Goal: Task Accomplishment & Management: Manage account settings

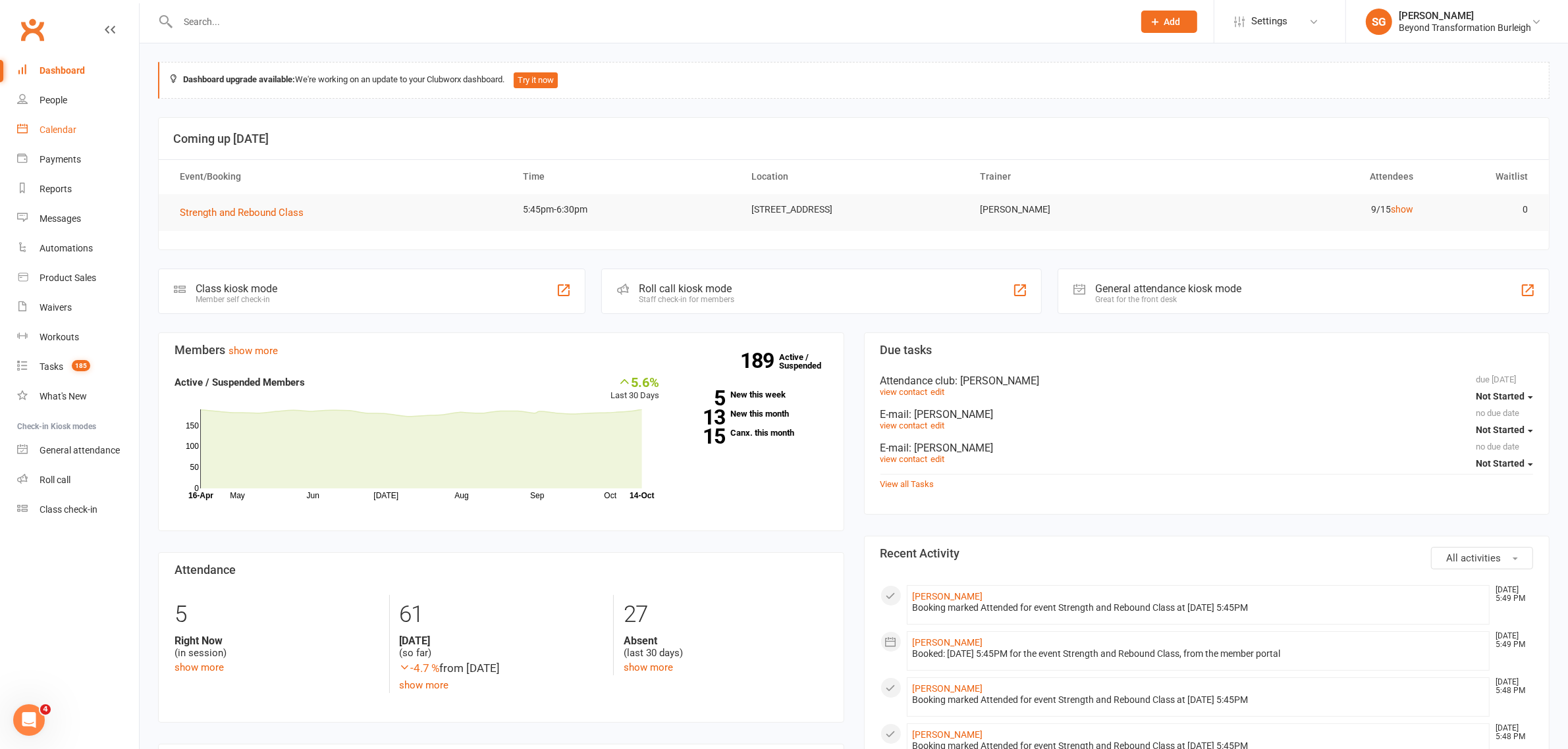
click at [46, 132] on div "Calendar" at bounding box center [58, 129] width 37 height 10
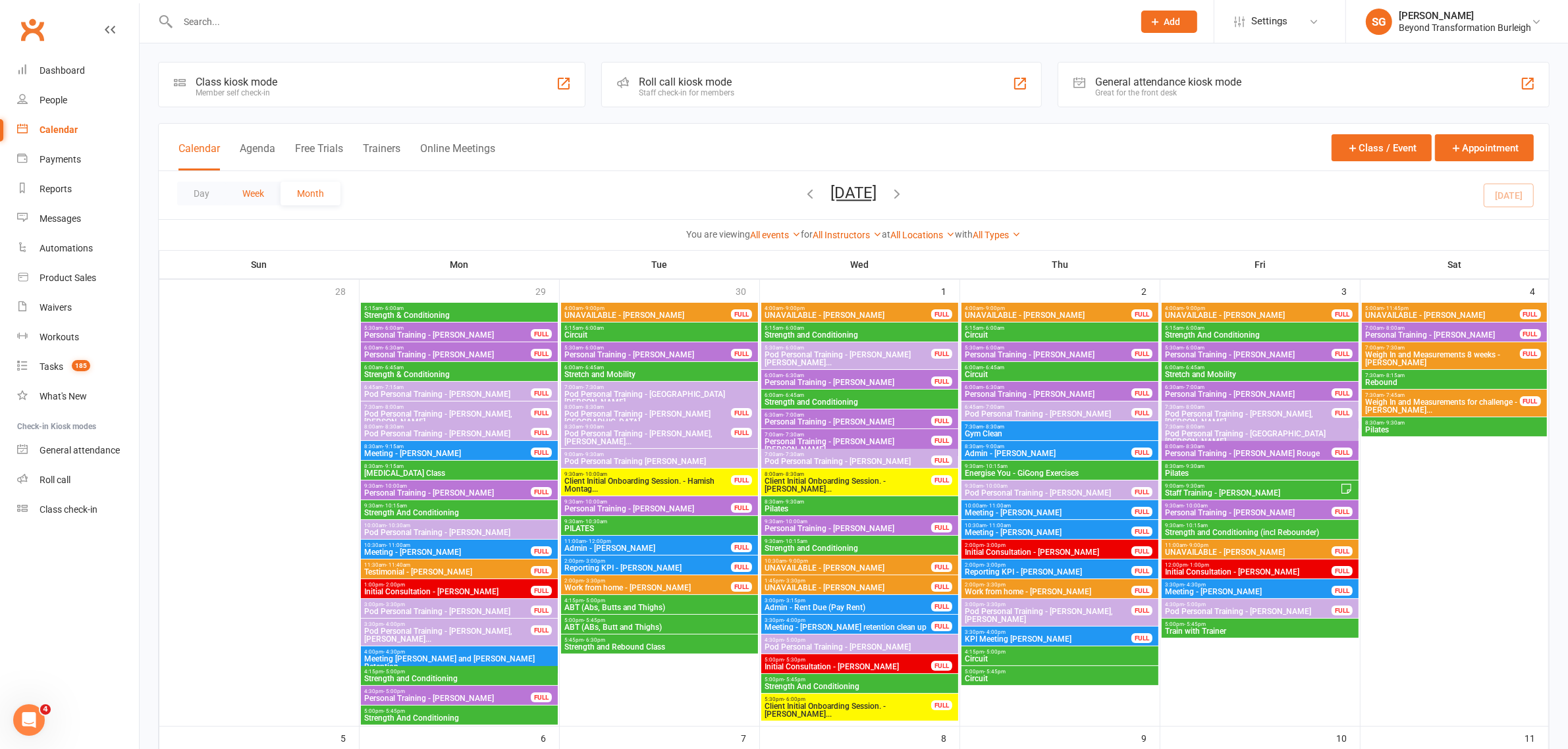
click at [261, 186] on button "Week" at bounding box center [253, 193] width 54 height 24
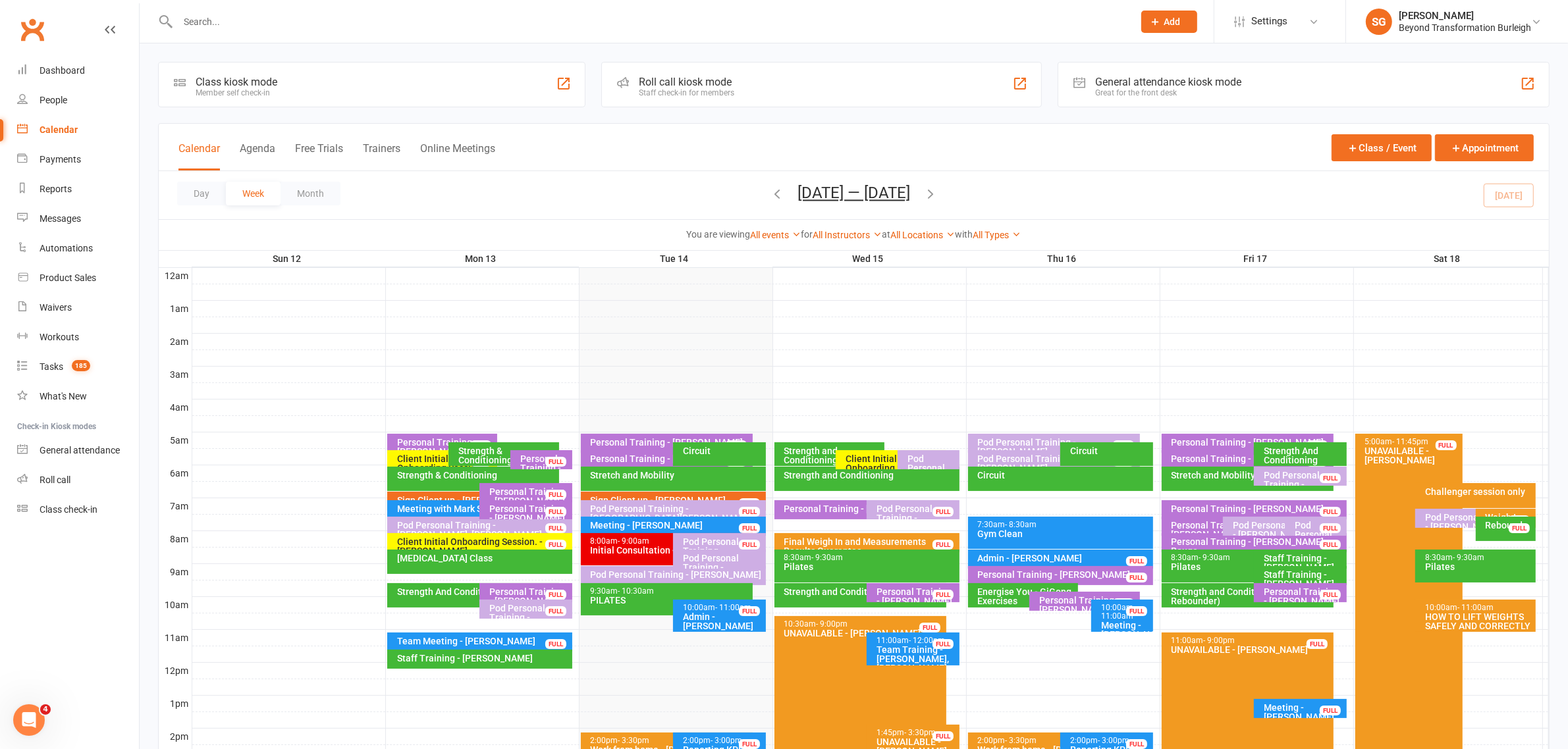
click at [614, 550] on div "Initial Consultation - [PERSON_NAME]" at bounding box center [670, 550] width 161 height 9
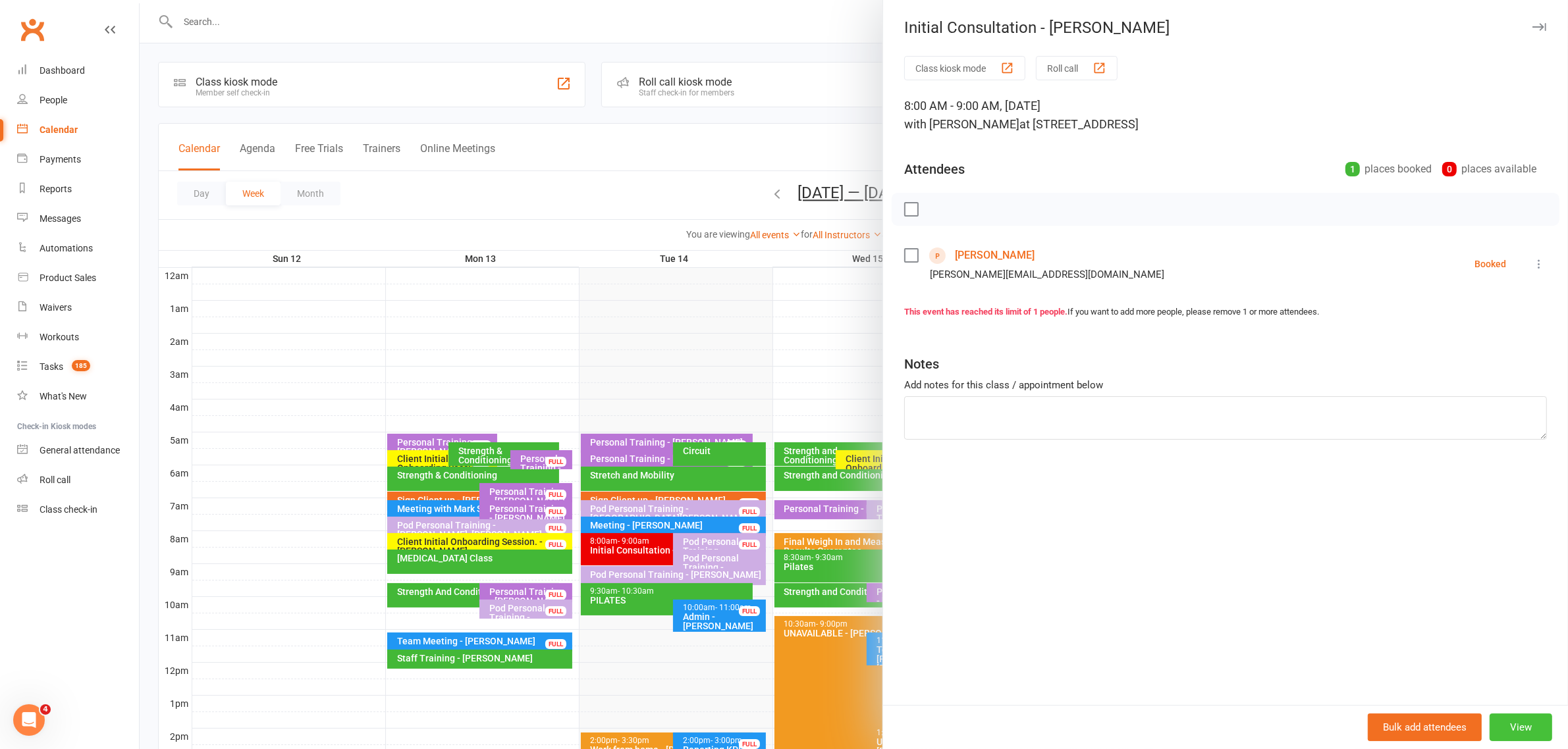
click at [1507, 732] on button "View" at bounding box center [1521, 727] width 62 height 28
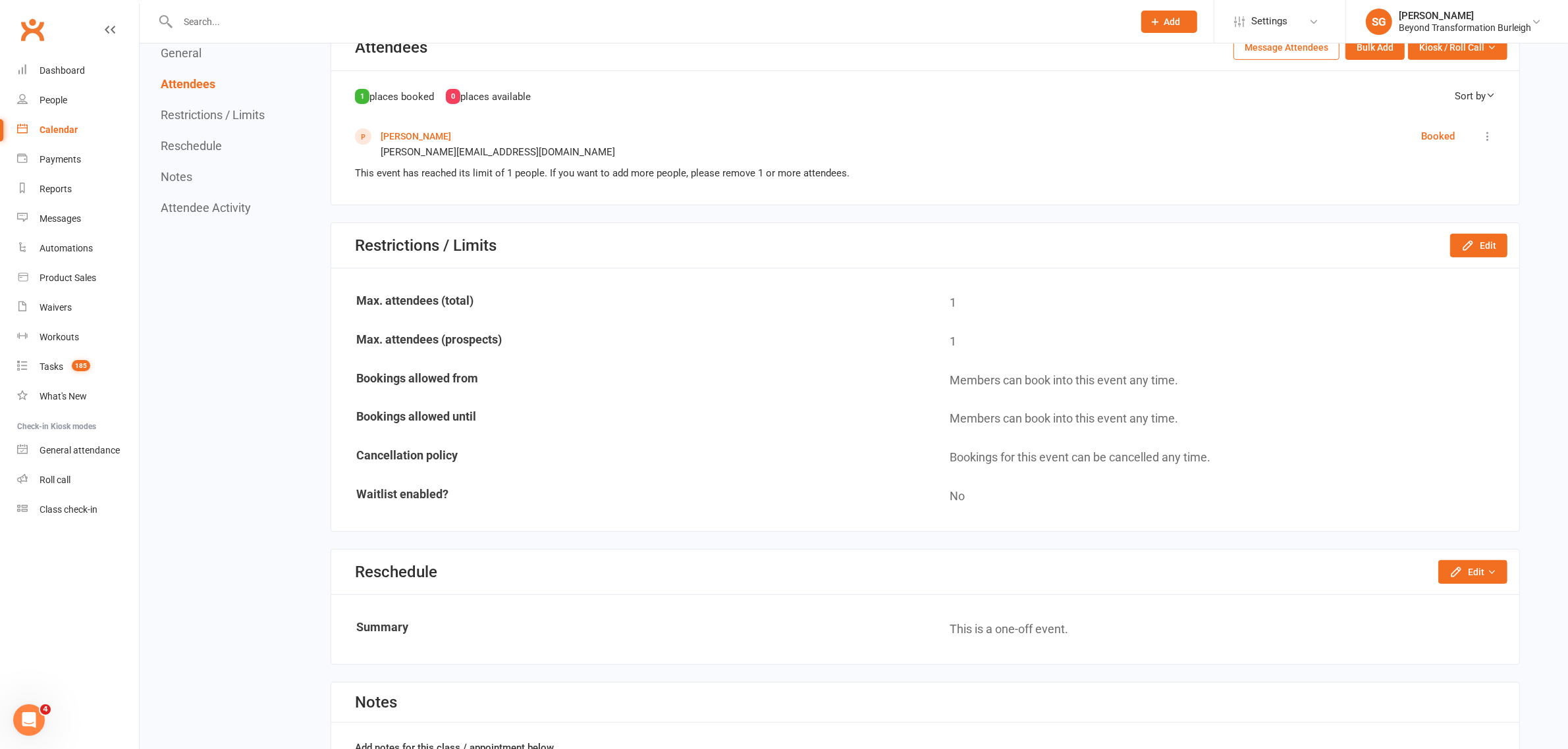
scroll to position [658, 0]
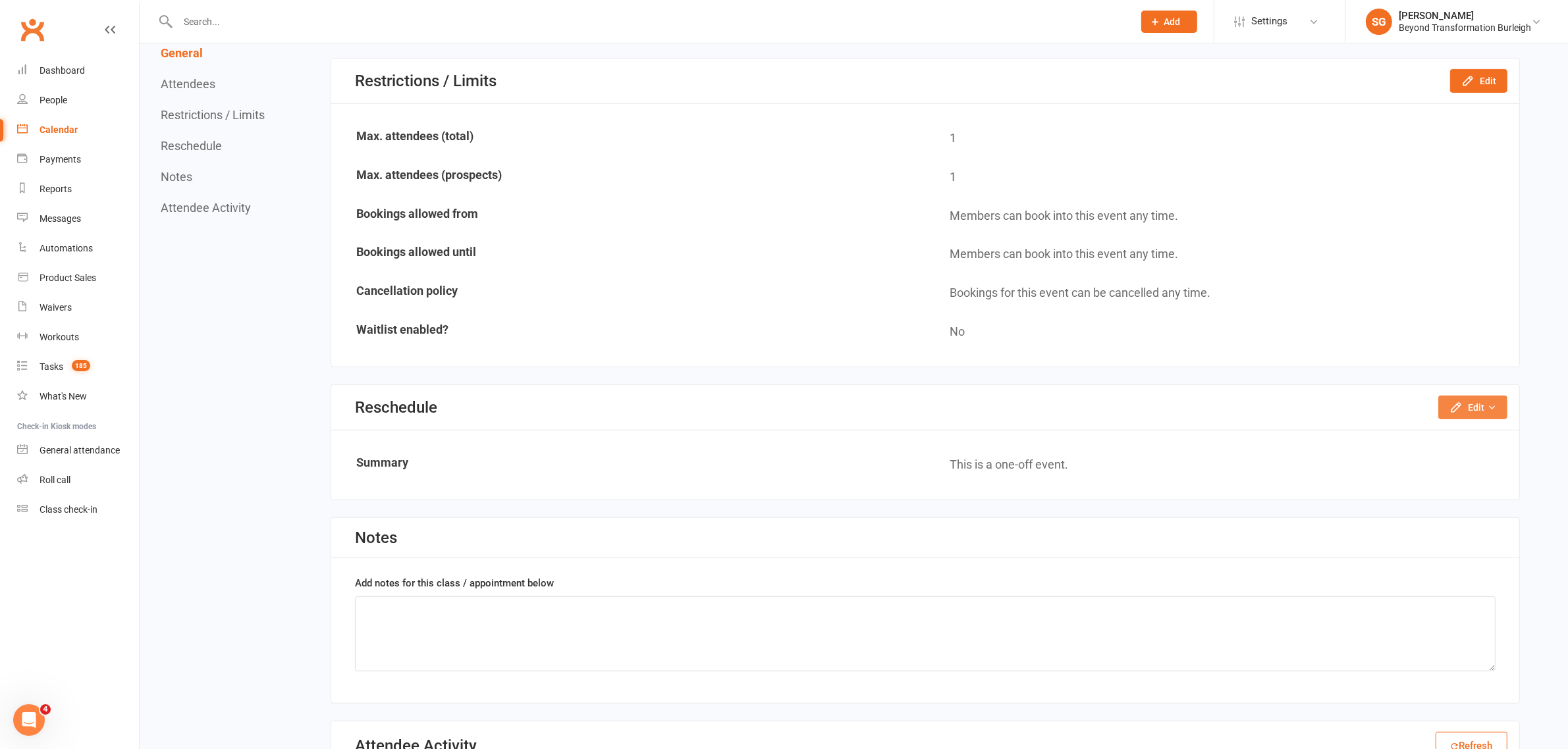
click at [1461, 396] on button "Edit" at bounding box center [1473, 408] width 69 height 24
click at [1427, 426] on link "Reschedule this event only" at bounding box center [1438, 437] width 138 height 26
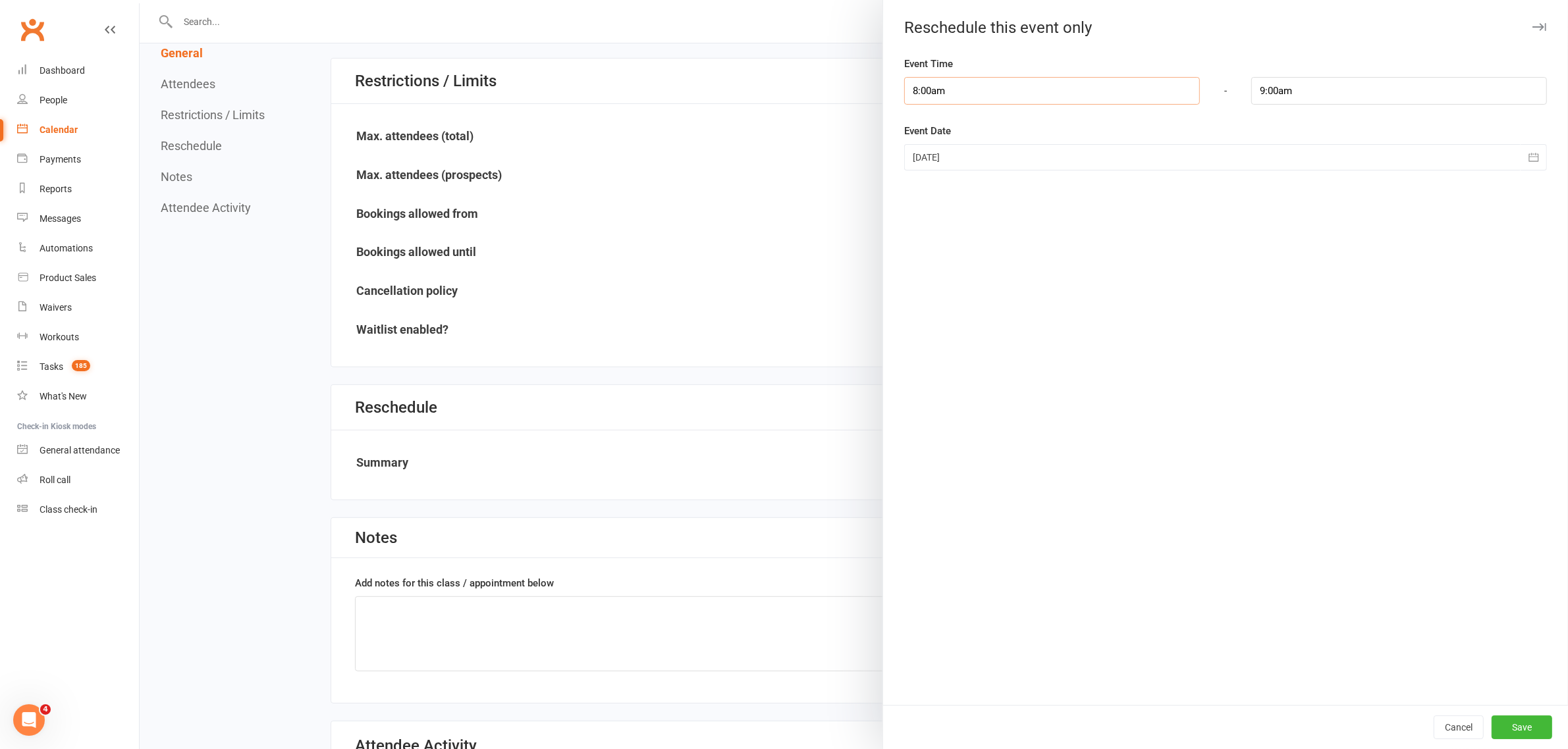
click at [950, 77] on input "8:00am" at bounding box center [1053, 91] width 296 height 28
type input "7:45am"
type input "8:45am"
click at [926, 118] on li "7:45am" at bounding box center [936, 116] width 63 height 20
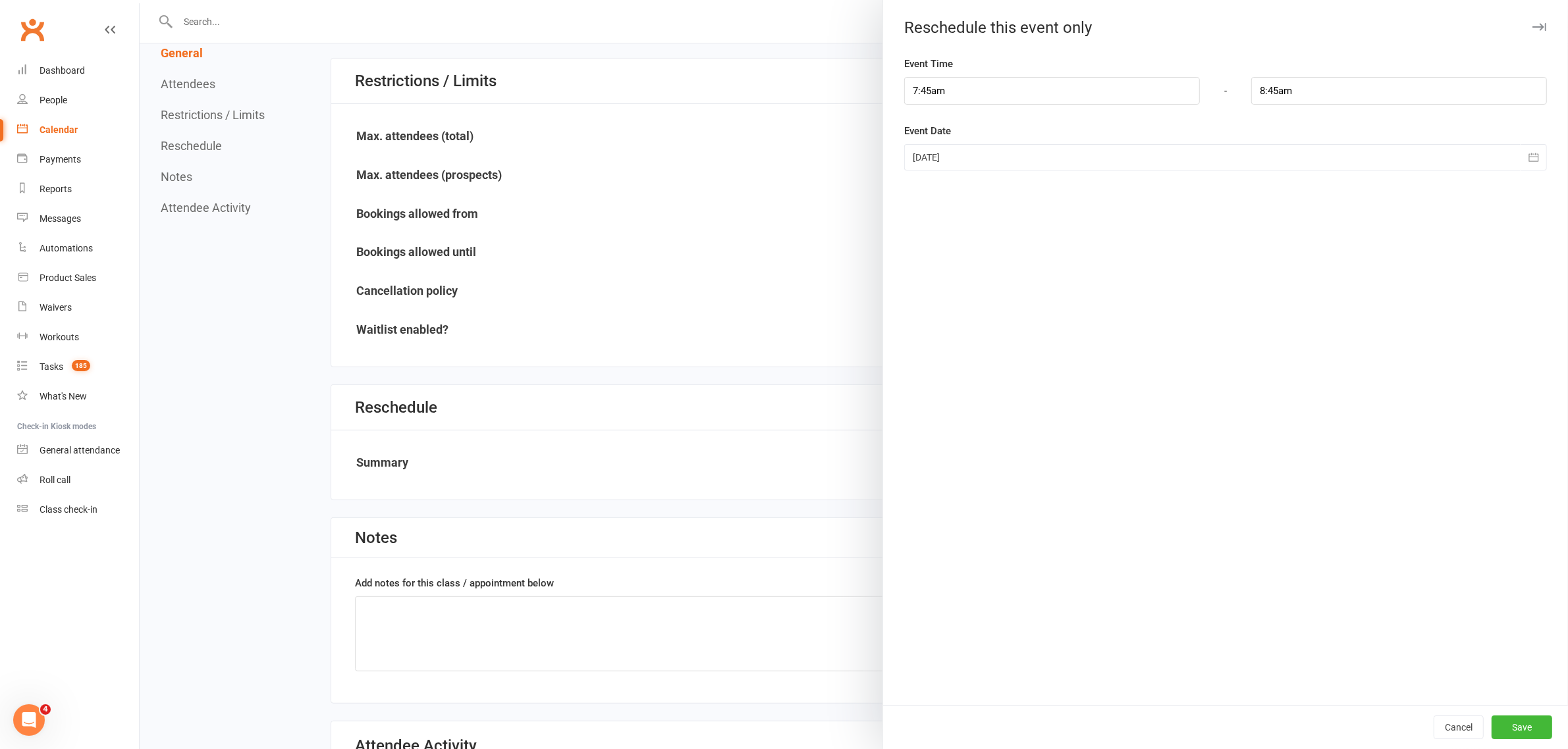
click at [1528, 157] on button "button" at bounding box center [1533, 157] width 26 height 26
click at [1042, 278] on button "15" at bounding box center [1044, 290] width 28 height 24
type input "15 Oct 2025"
click at [1518, 722] on button "Save" at bounding box center [1521, 727] width 60 height 24
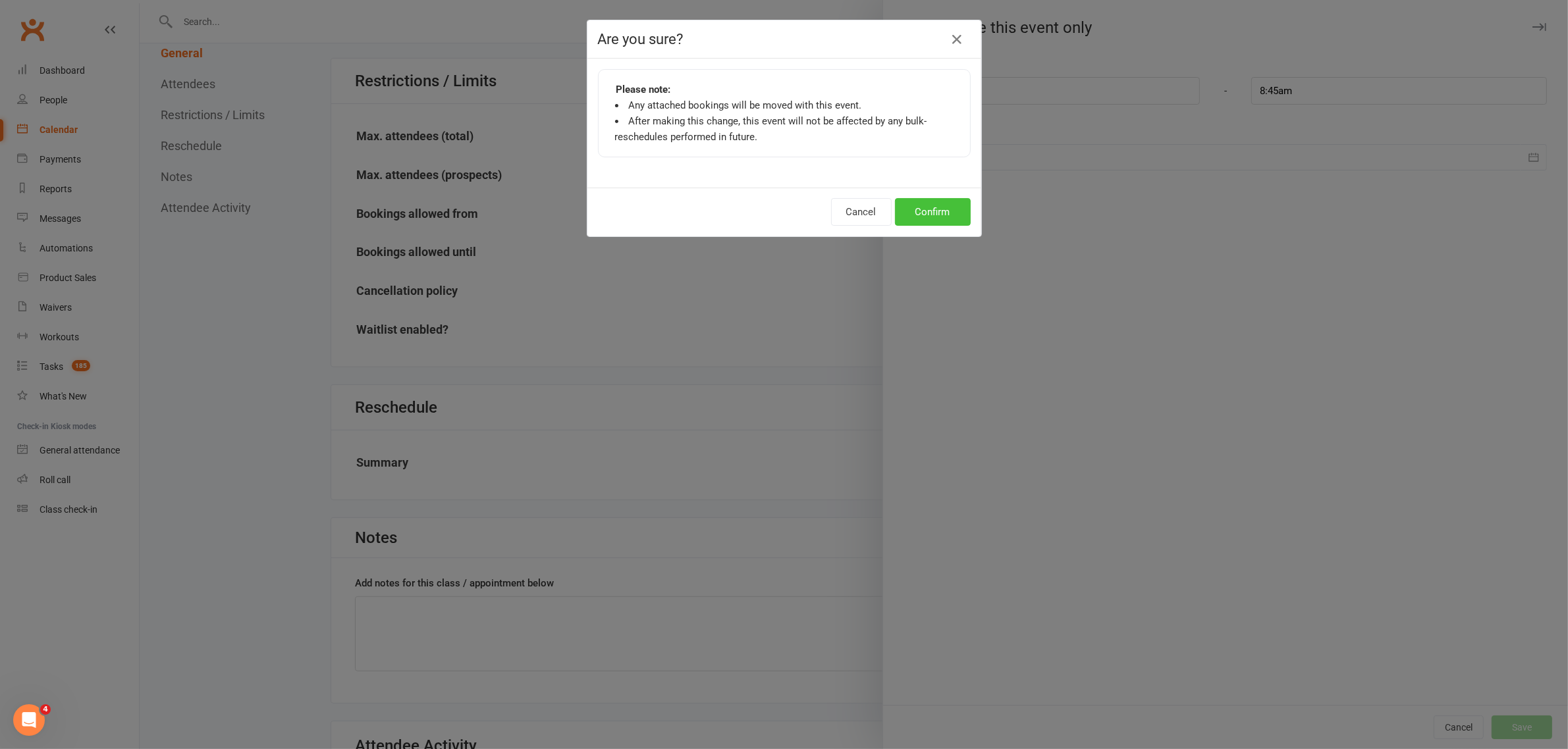
click at [939, 222] on button "Confirm" at bounding box center [933, 211] width 76 height 28
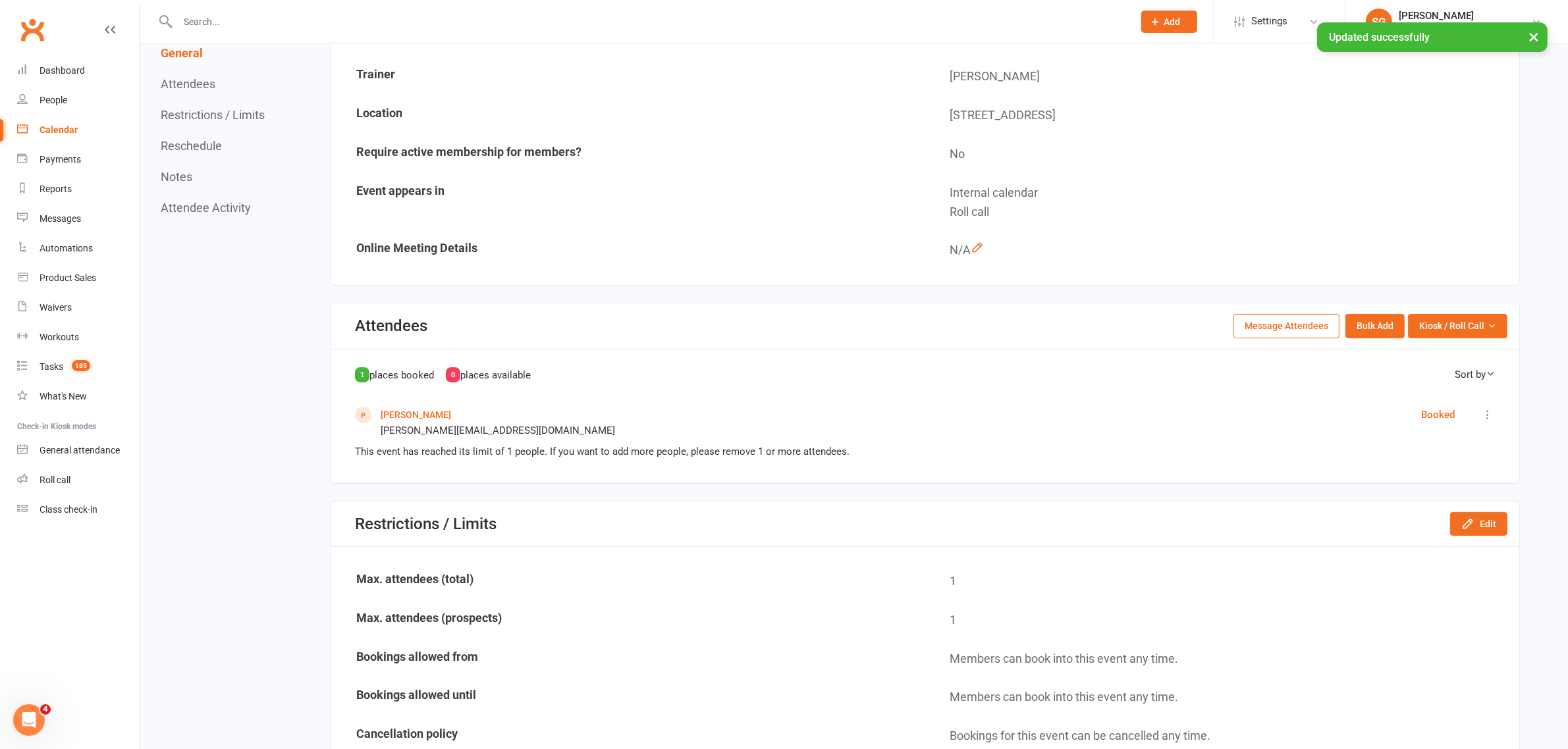
scroll to position [0, 0]
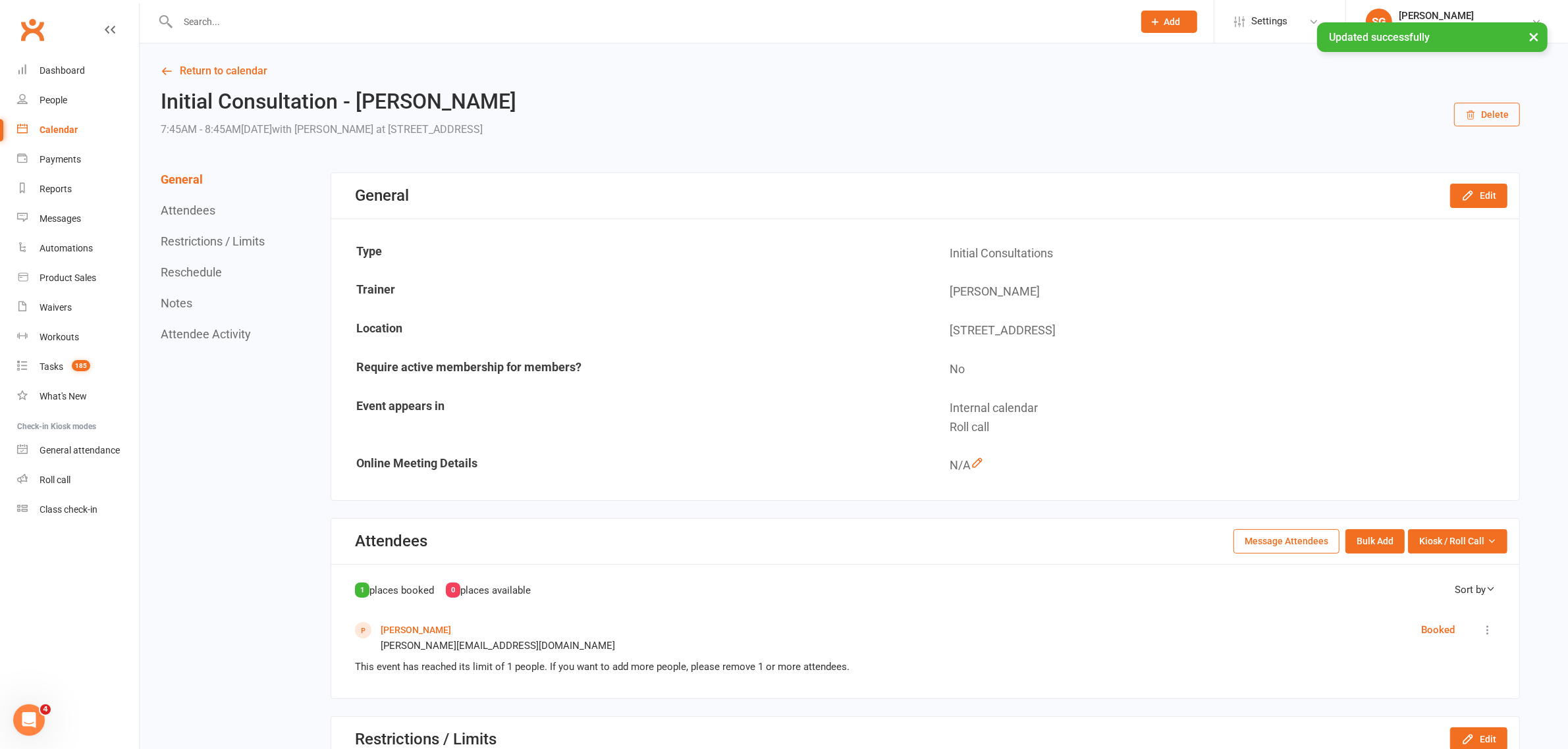
click at [195, 71] on link "Return to calendar" at bounding box center [840, 71] width 1359 height 19
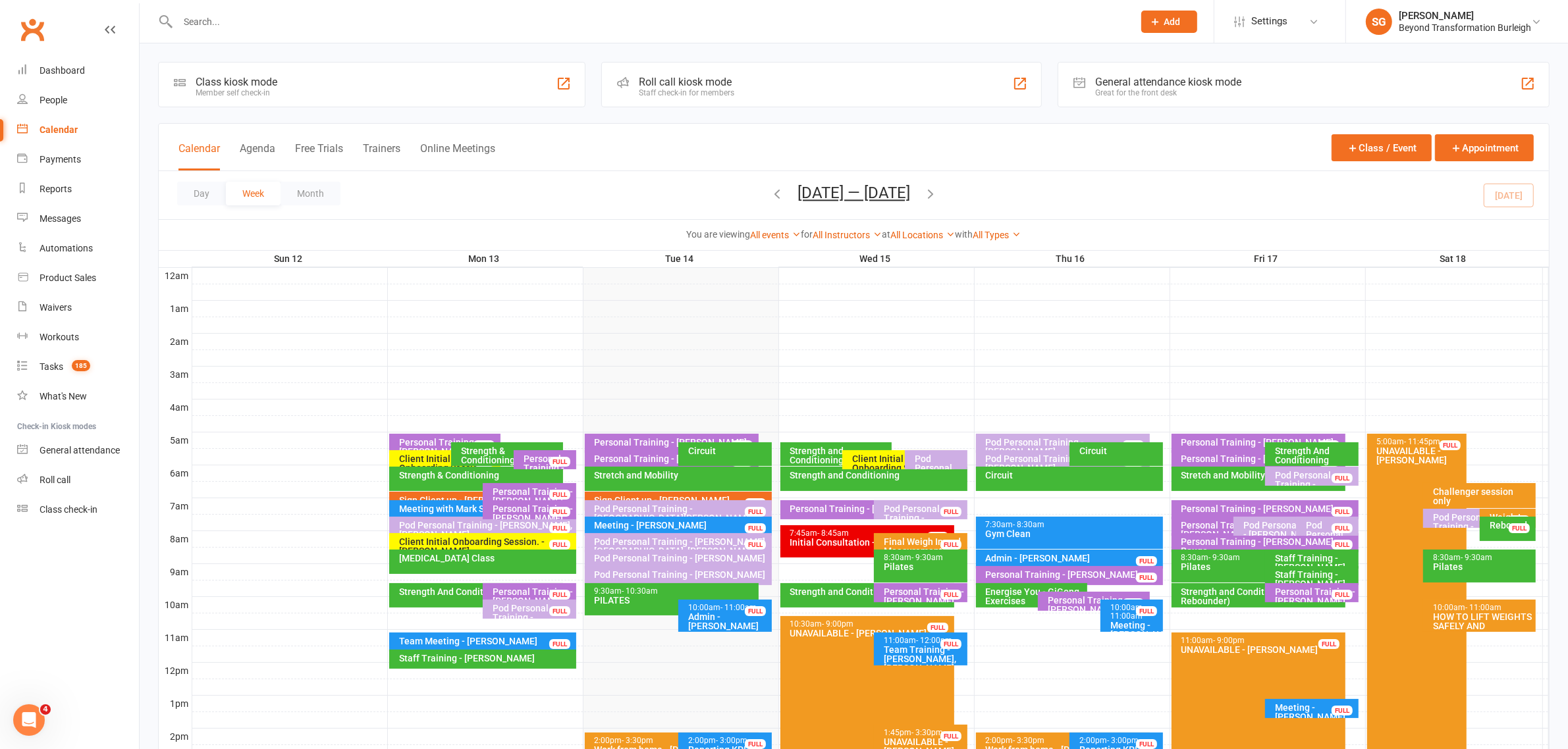
click at [857, 508] on div "Personal Training - [PERSON_NAME]" at bounding box center [871, 509] width 162 height 9
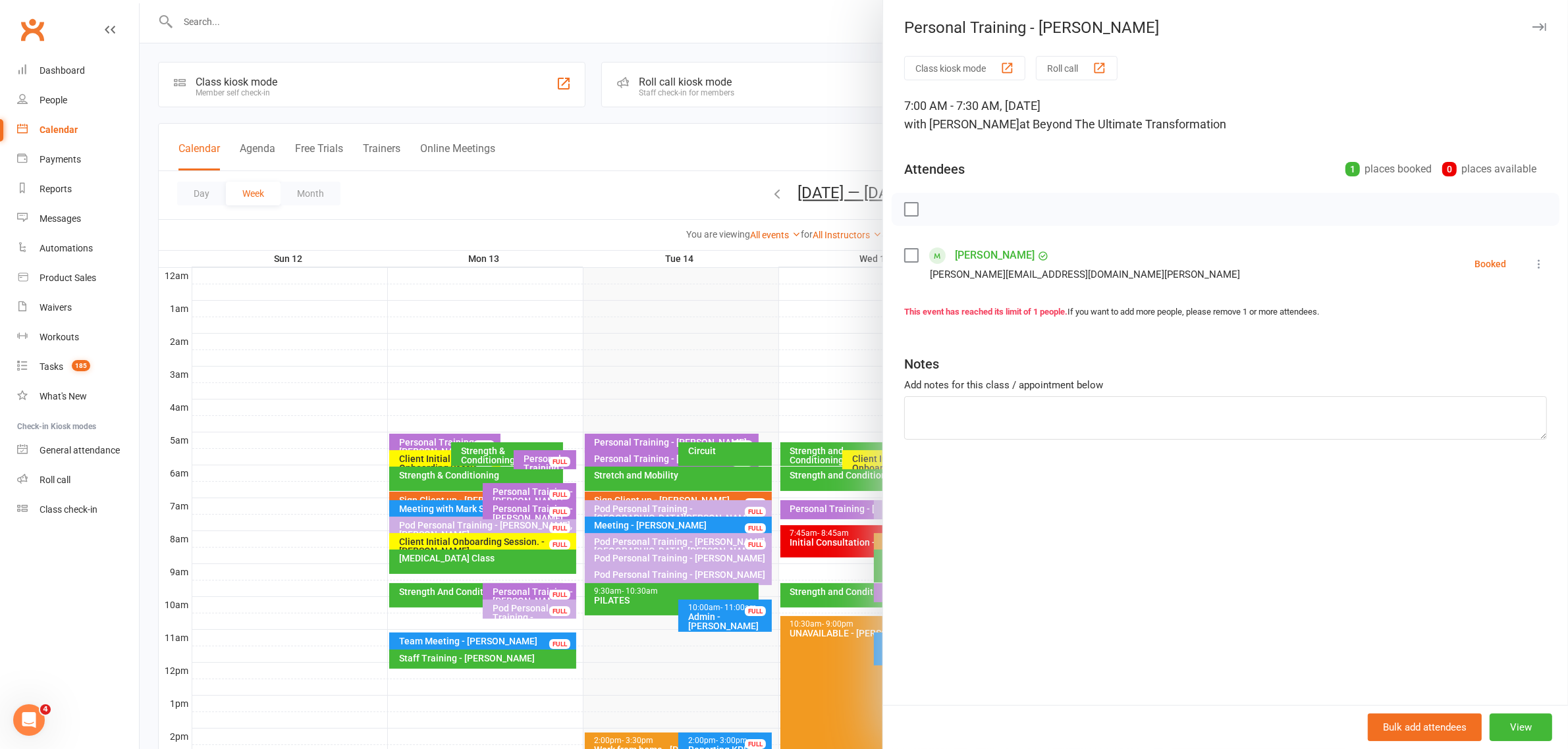
click at [1532, 28] on icon "button" at bounding box center [1539, 27] width 14 height 8
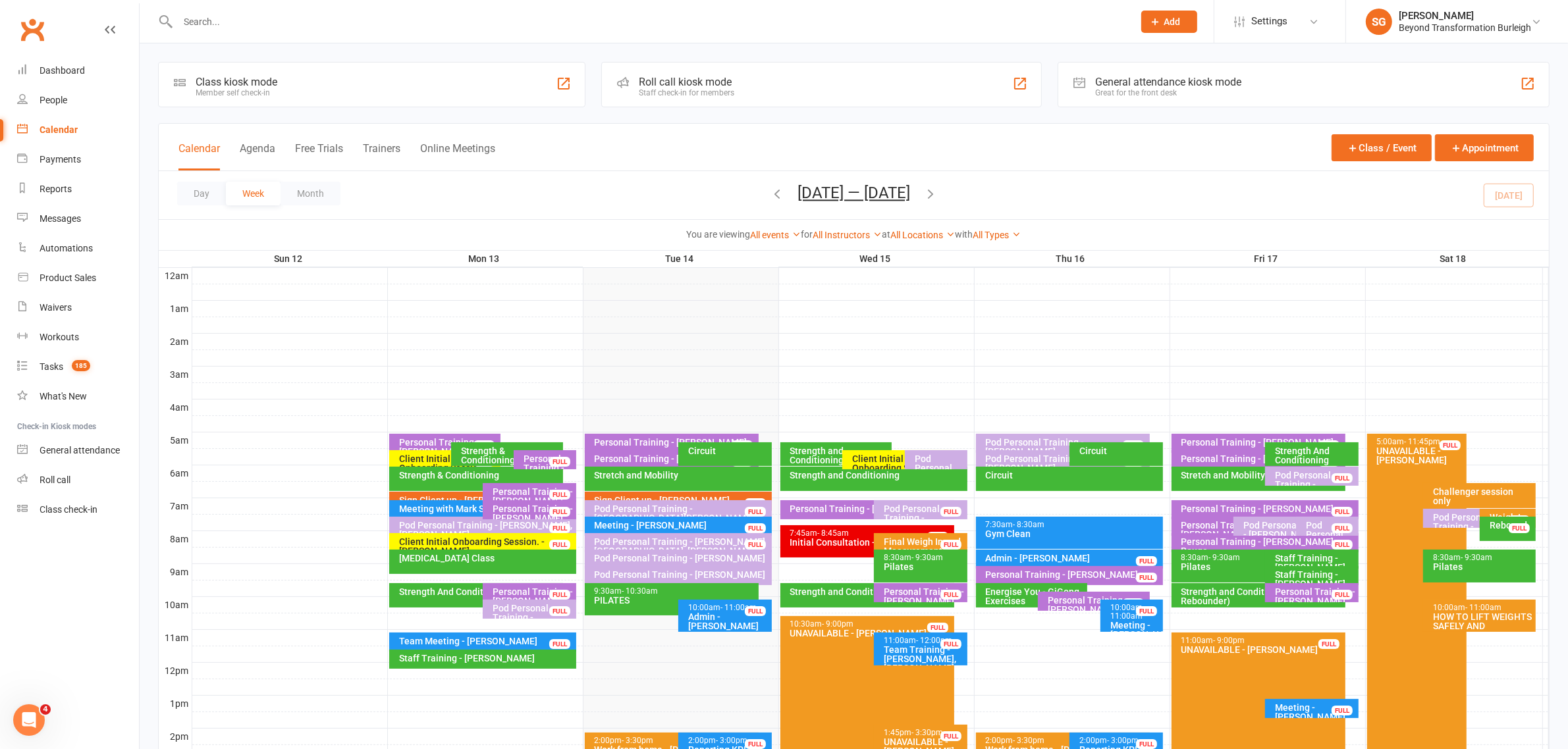
click at [858, 478] on div "Strength and Conditioning" at bounding box center [877, 475] width 175 height 9
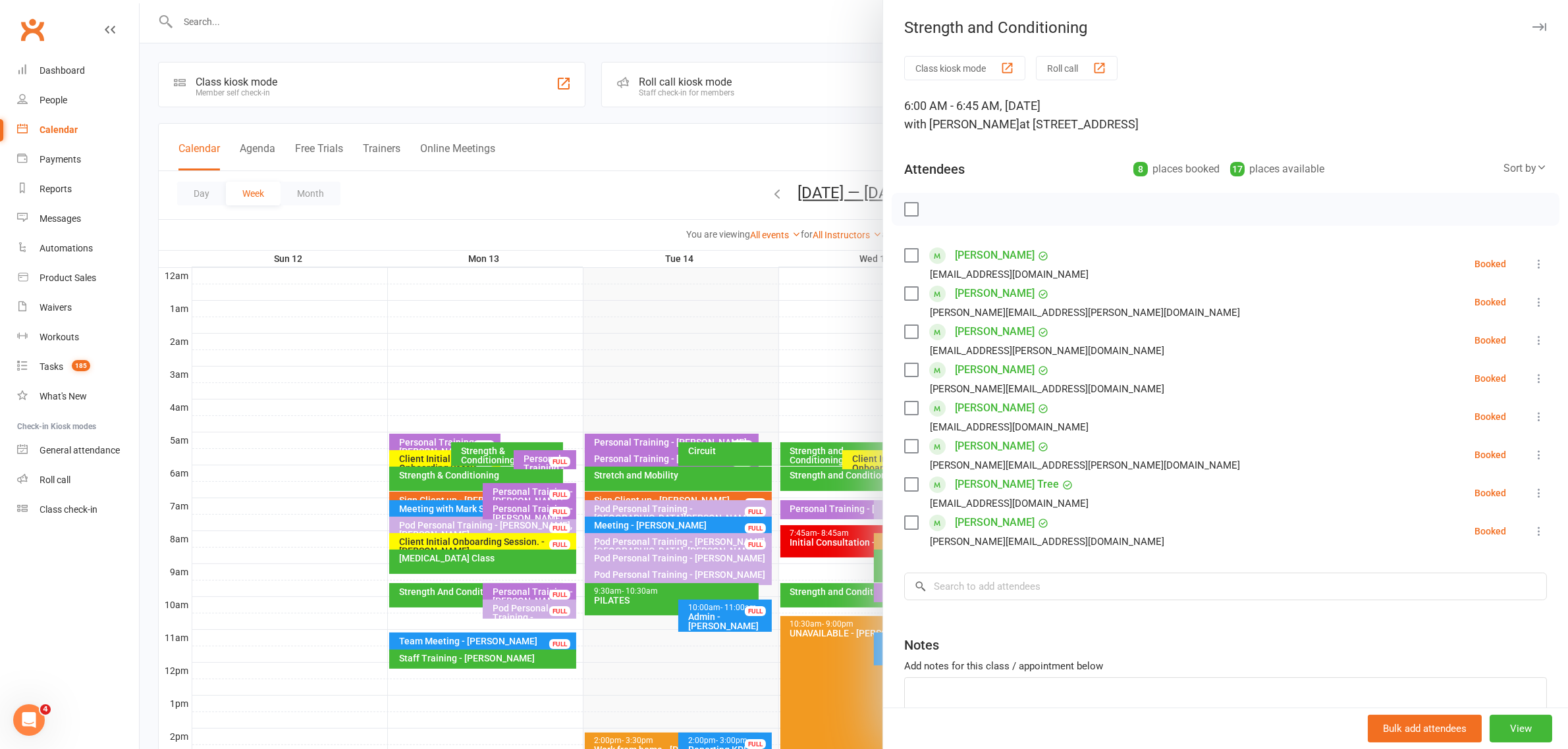
drag, startPoint x: 1511, startPoint y: 28, endPoint x: 1503, endPoint y: 30, distance: 8.2
click at [1532, 28] on icon "button" at bounding box center [1539, 27] width 14 height 8
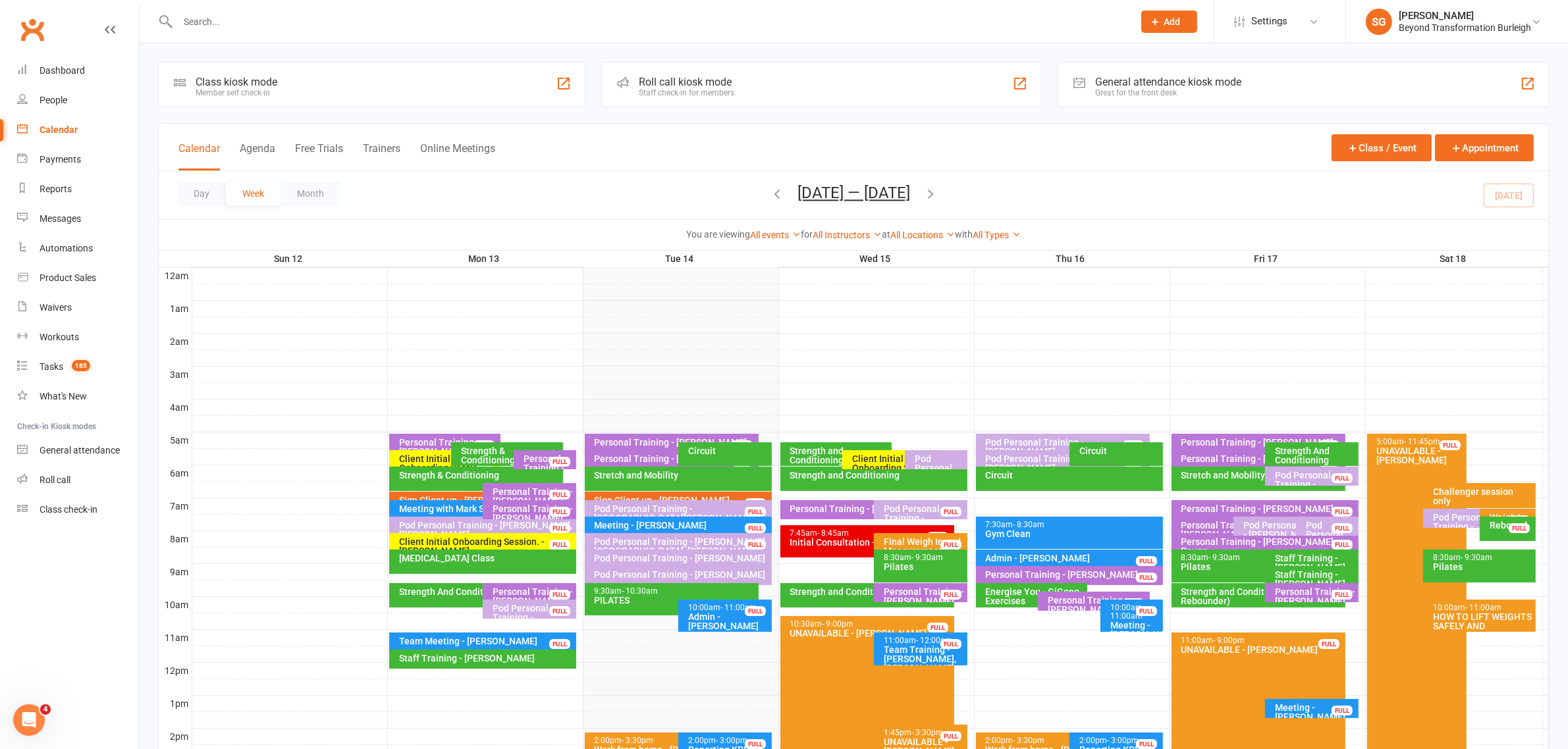
click at [1047, 440] on div "Pod Personal Training - [PERSON_NAME]" at bounding box center [1066, 447] width 162 height 19
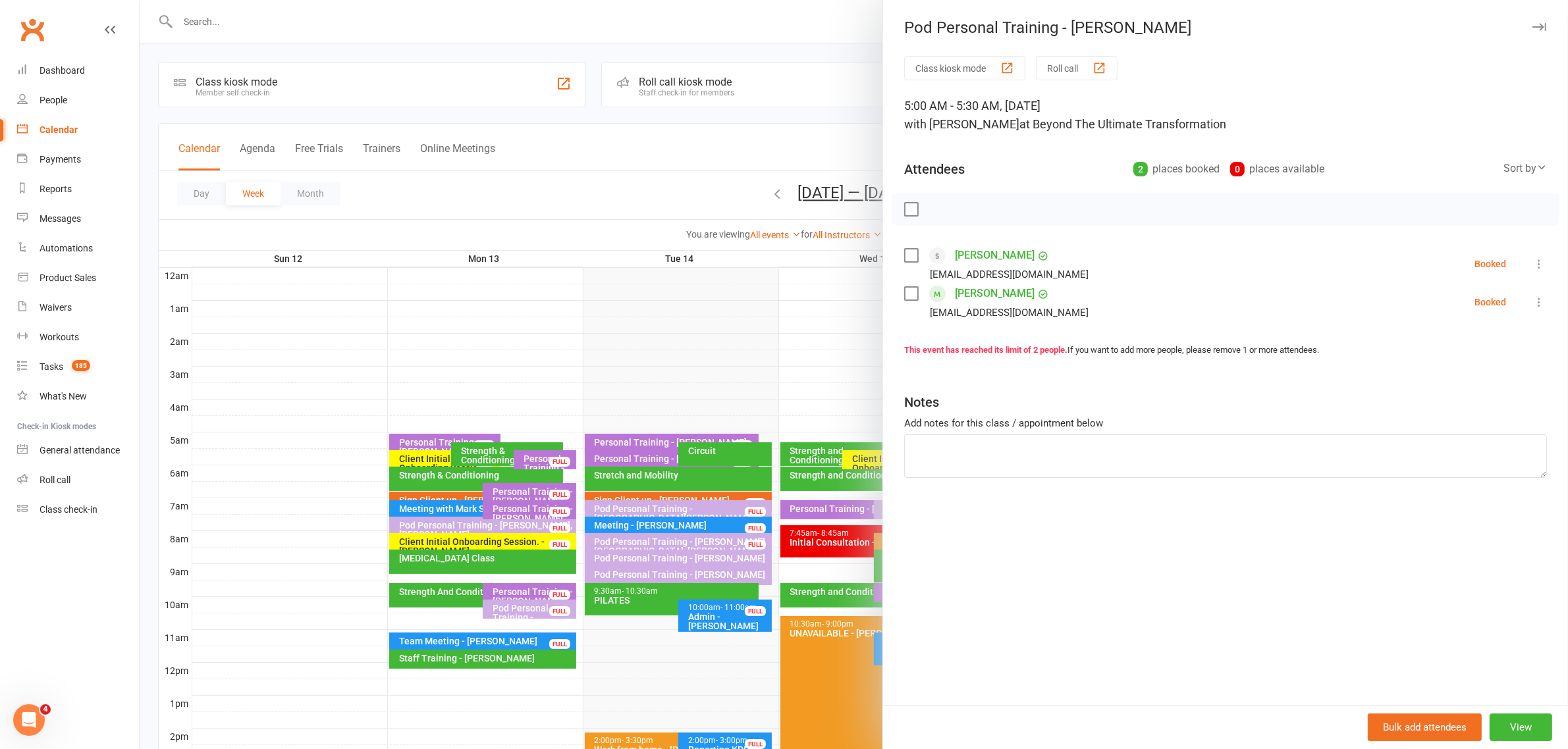
click at [1532, 23] on icon "button" at bounding box center [1539, 27] width 14 height 8
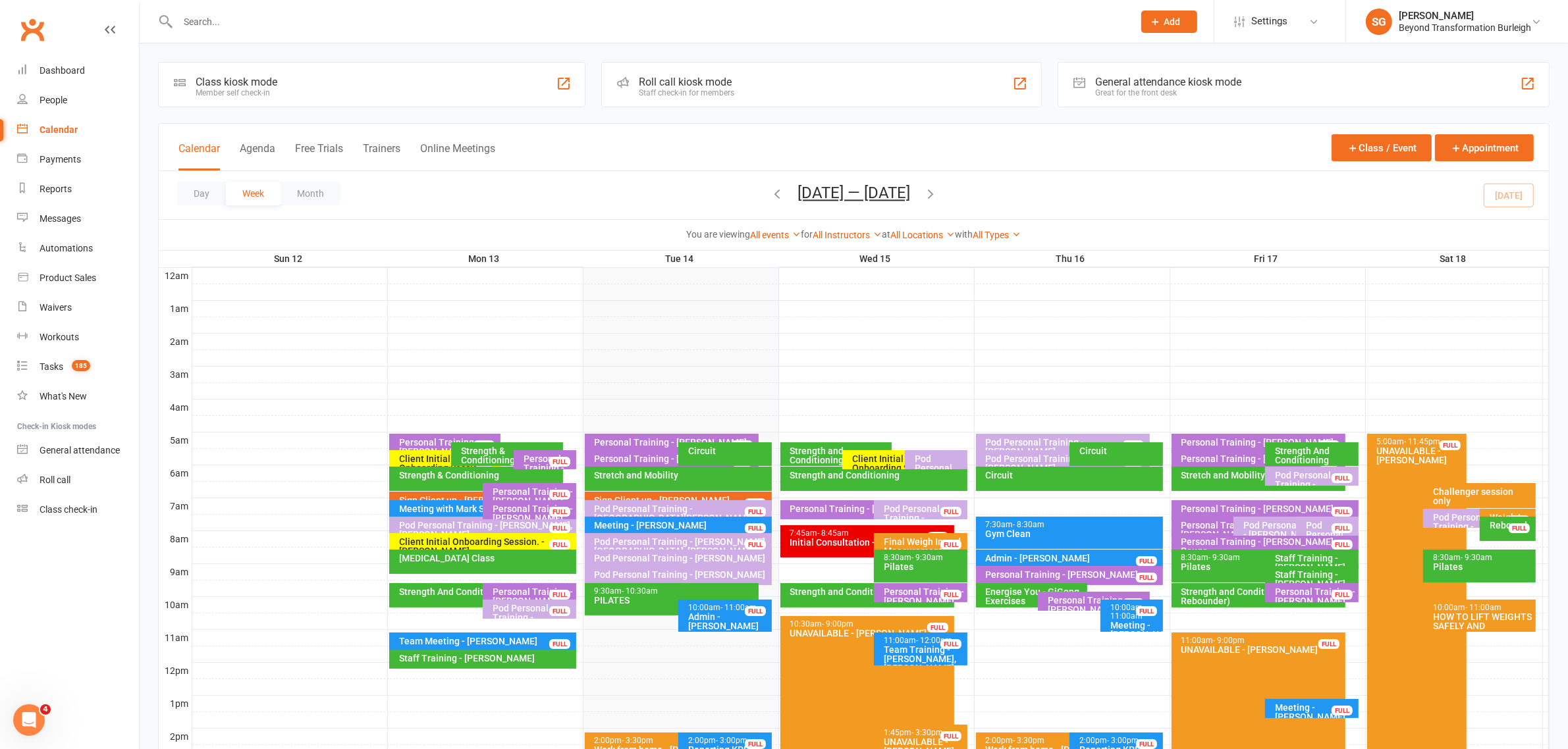
click at [1048, 475] on div "Circuit" at bounding box center [1072, 475] width 175 height 9
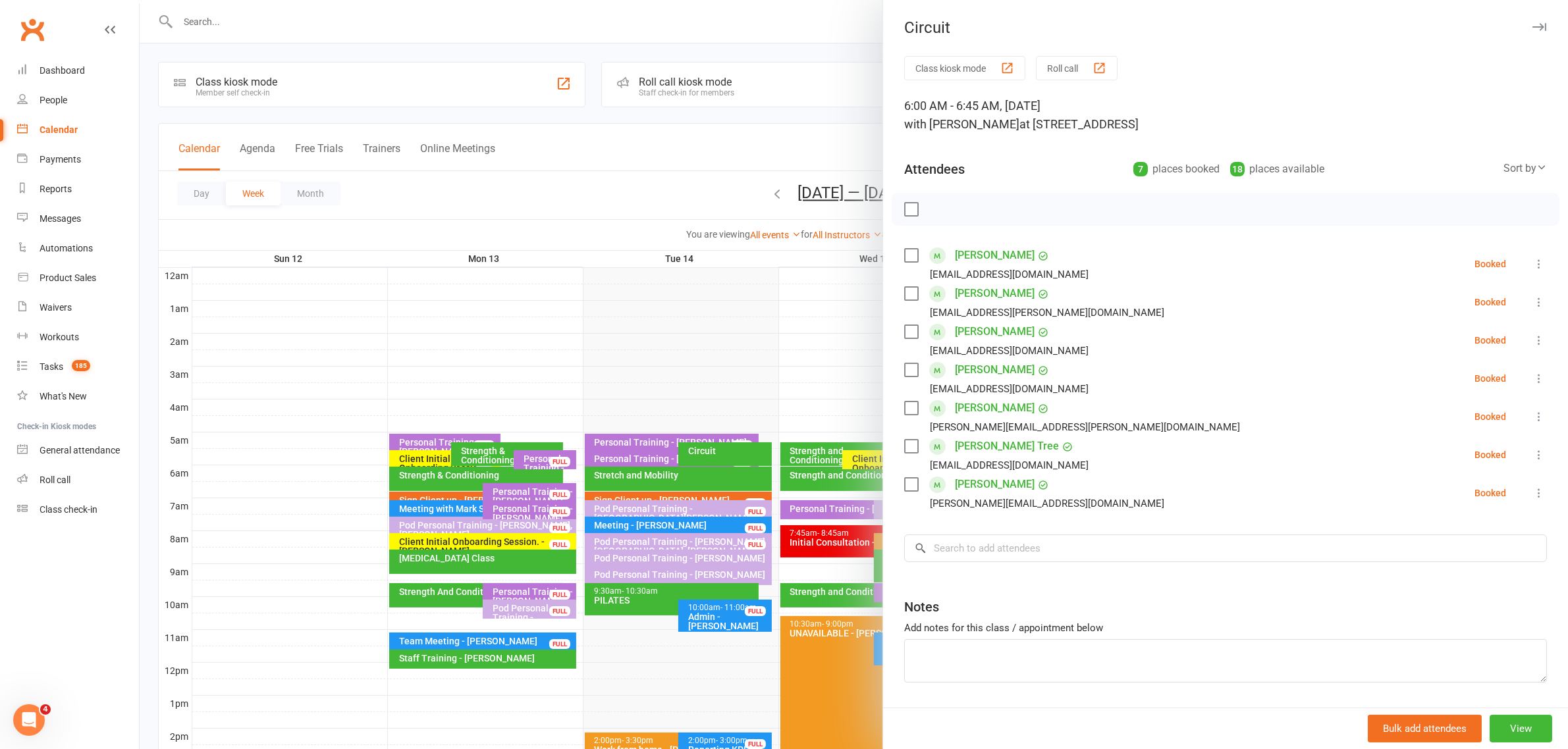
click at [1532, 25] on icon "button" at bounding box center [1539, 27] width 14 height 8
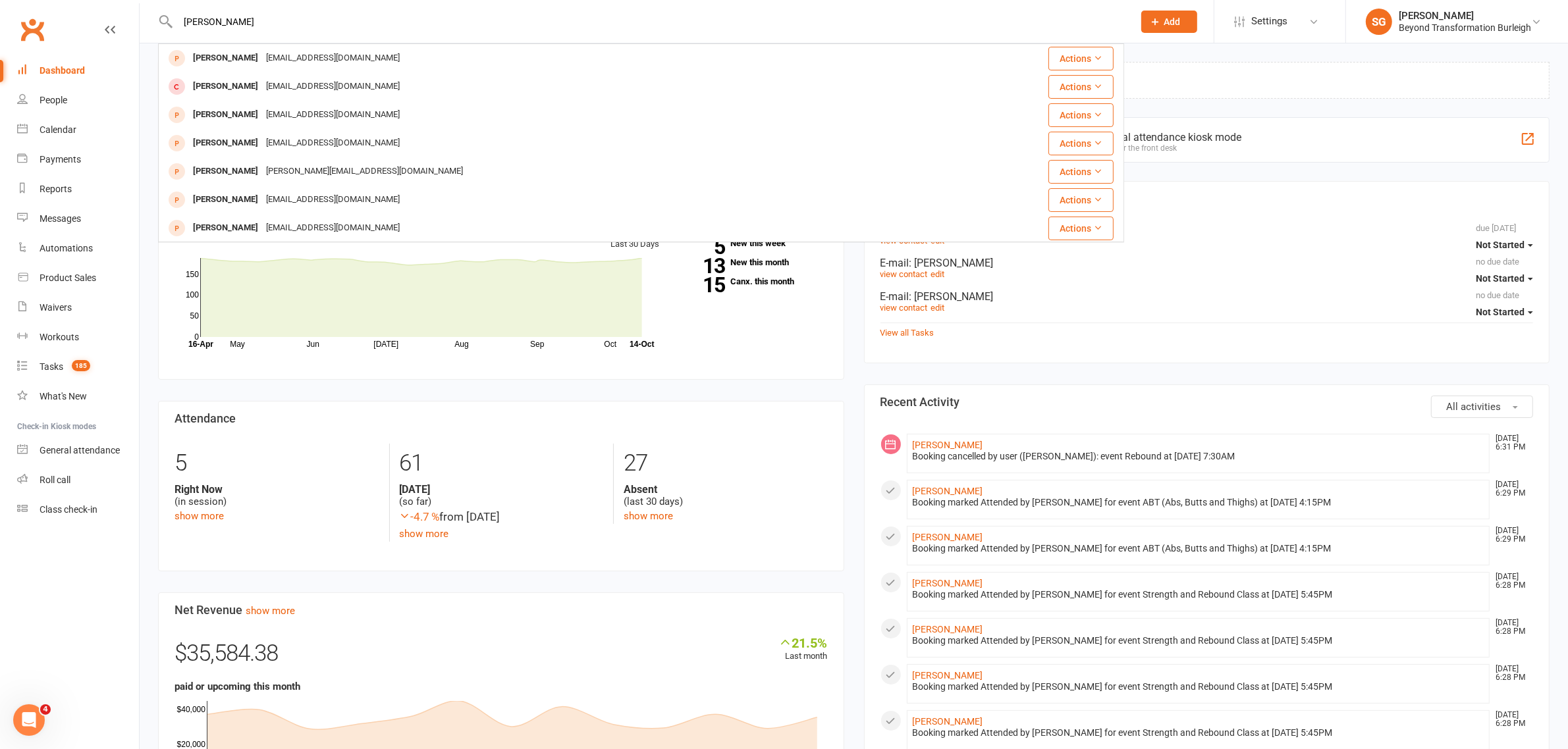
type input "tania"
drag, startPoint x: 214, startPoint y: 19, endPoint x: 139, endPoint y: 45, distance: 79.4
click at [139, 3] on header "tania Tania Potts taniapotts@icloud.com Actions Tania Levick tanialevick@hotmai…" at bounding box center [784, 3] width 1568 height 0
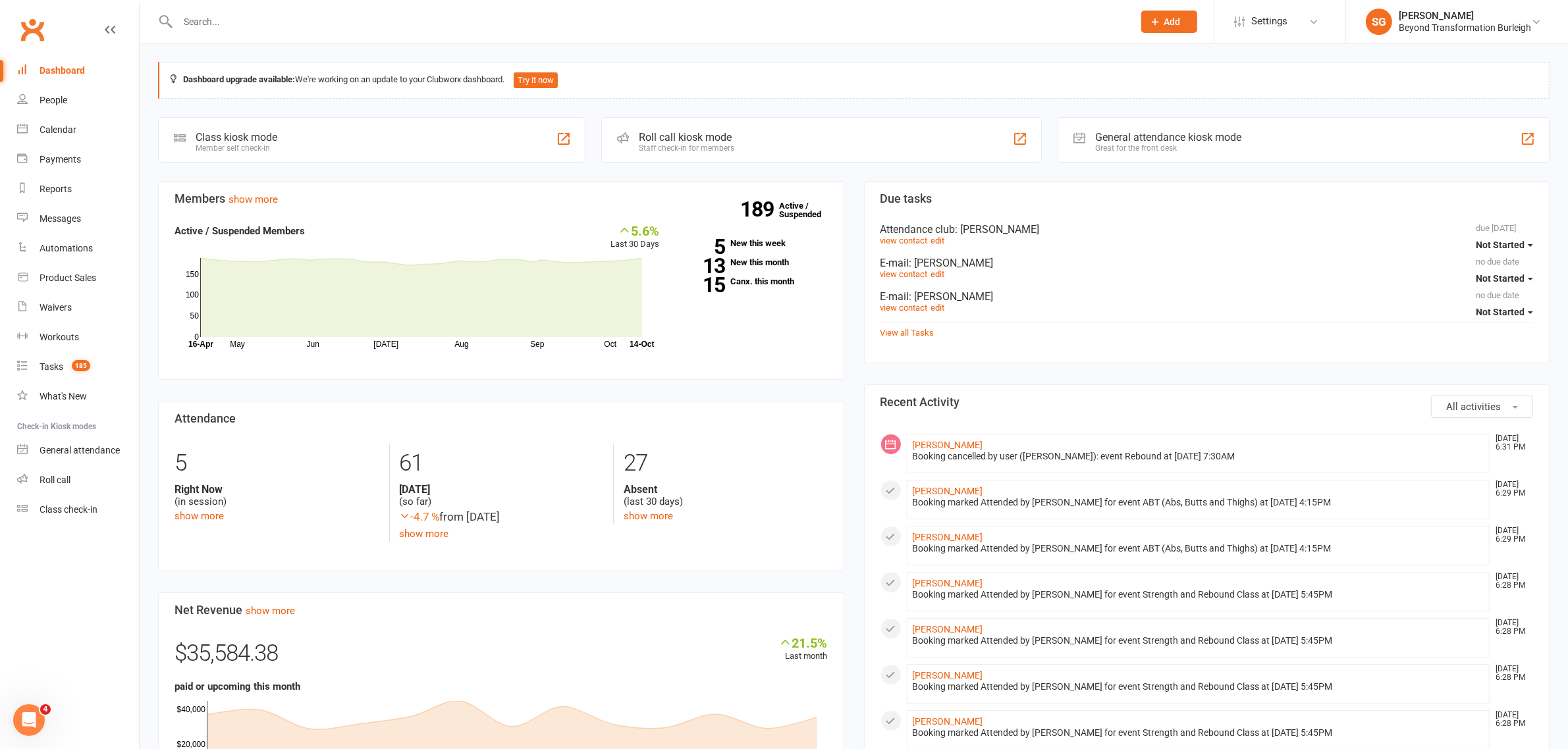
paste input "Tania"
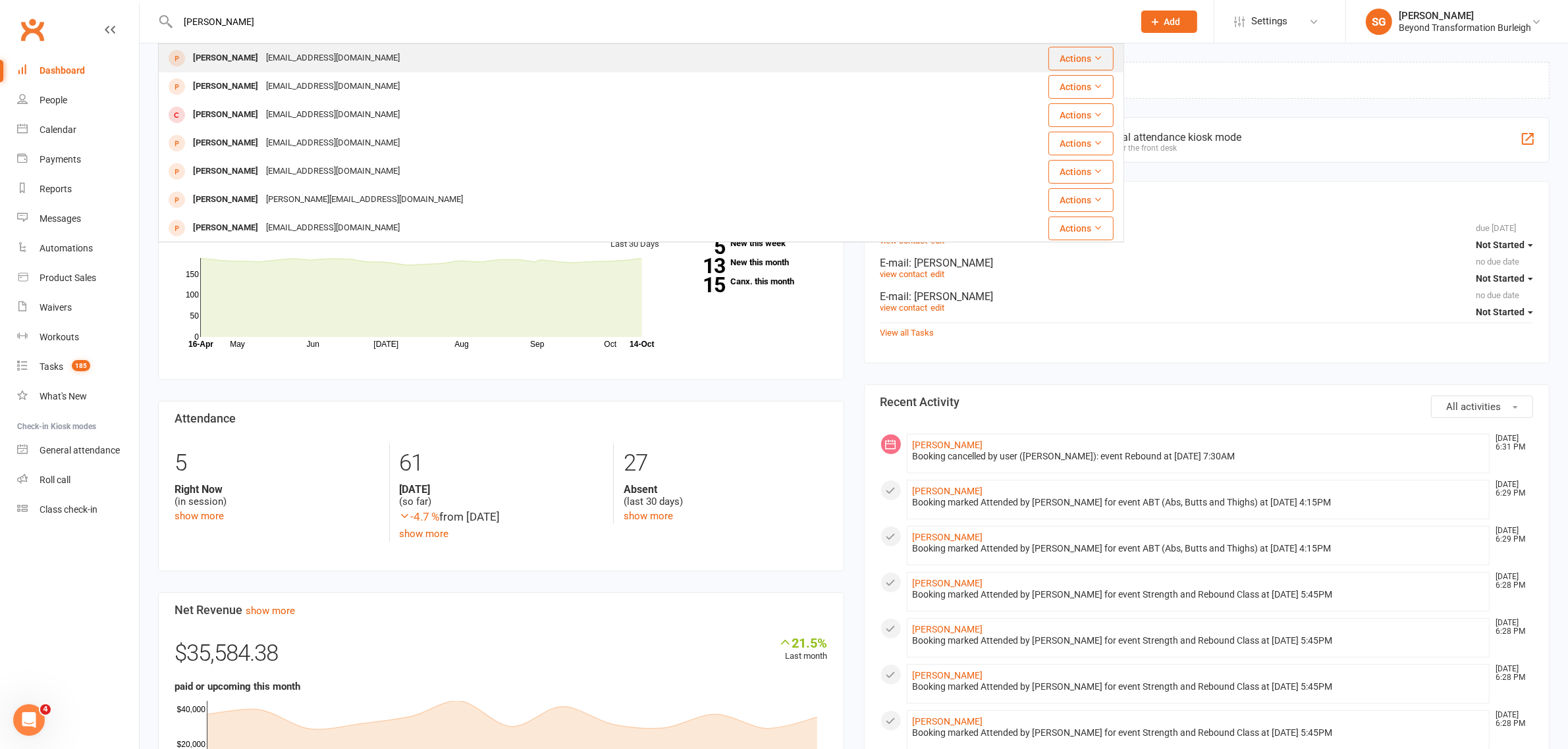
type input "Tania vint"
click at [336, 66] on div "thevintfamily@yahoo.com.au" at bounding box center [332, 59] width 141 height 19
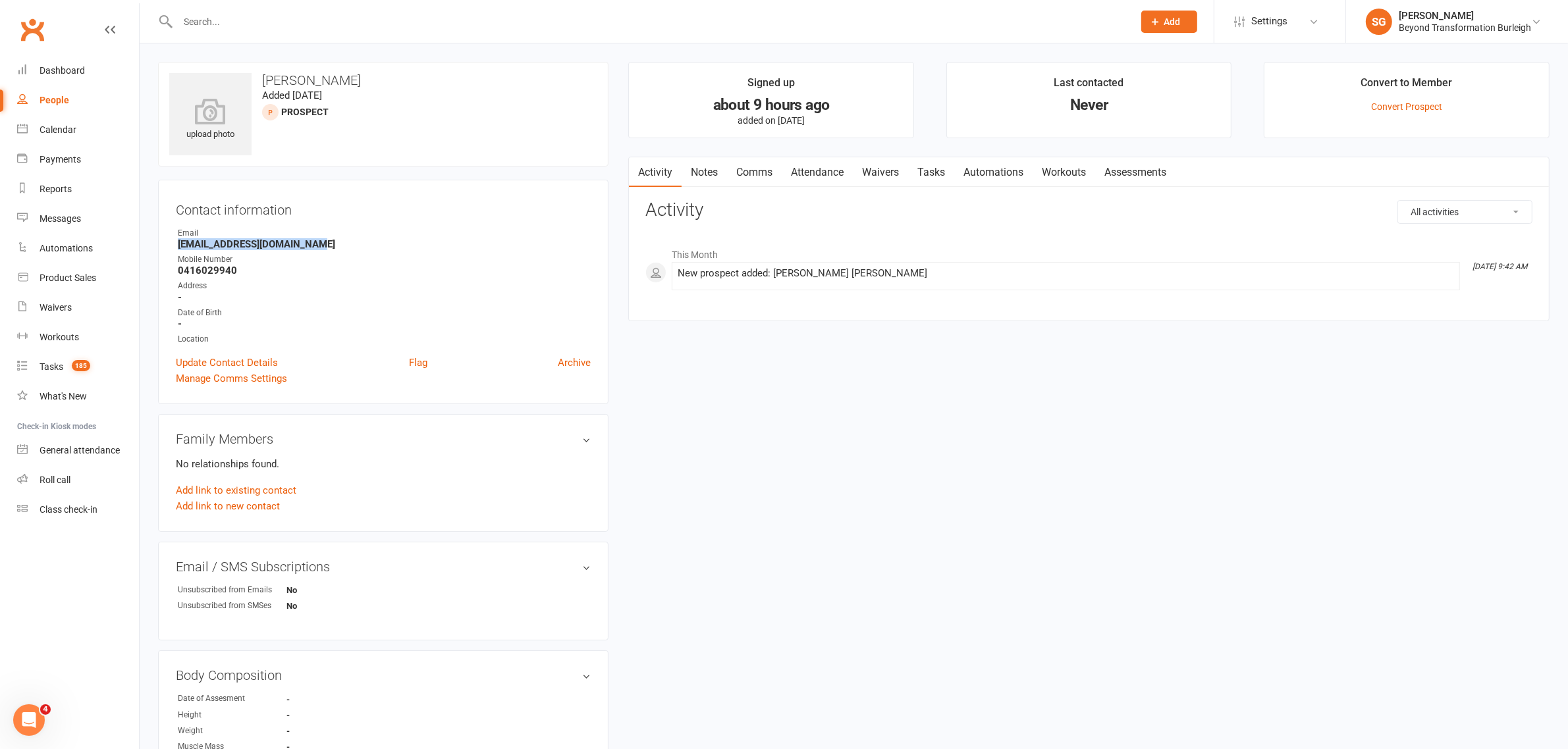
drag, startPoint x: 314, startPoint y: 245, endPoint x: 173, endPoint y: 247, distance: 141.0
click at [173, 247] on div "Contact information Owner Email thevintfamily@yahoo.com.au Mobile Number 041602…" at bounding box center [383, 292] width 451 height 225
copy strong "thevintfamily@yahoo.com.au"
click at [33, 126] on link "Calendar" at bounding box center [78, 130] width 122 height 30
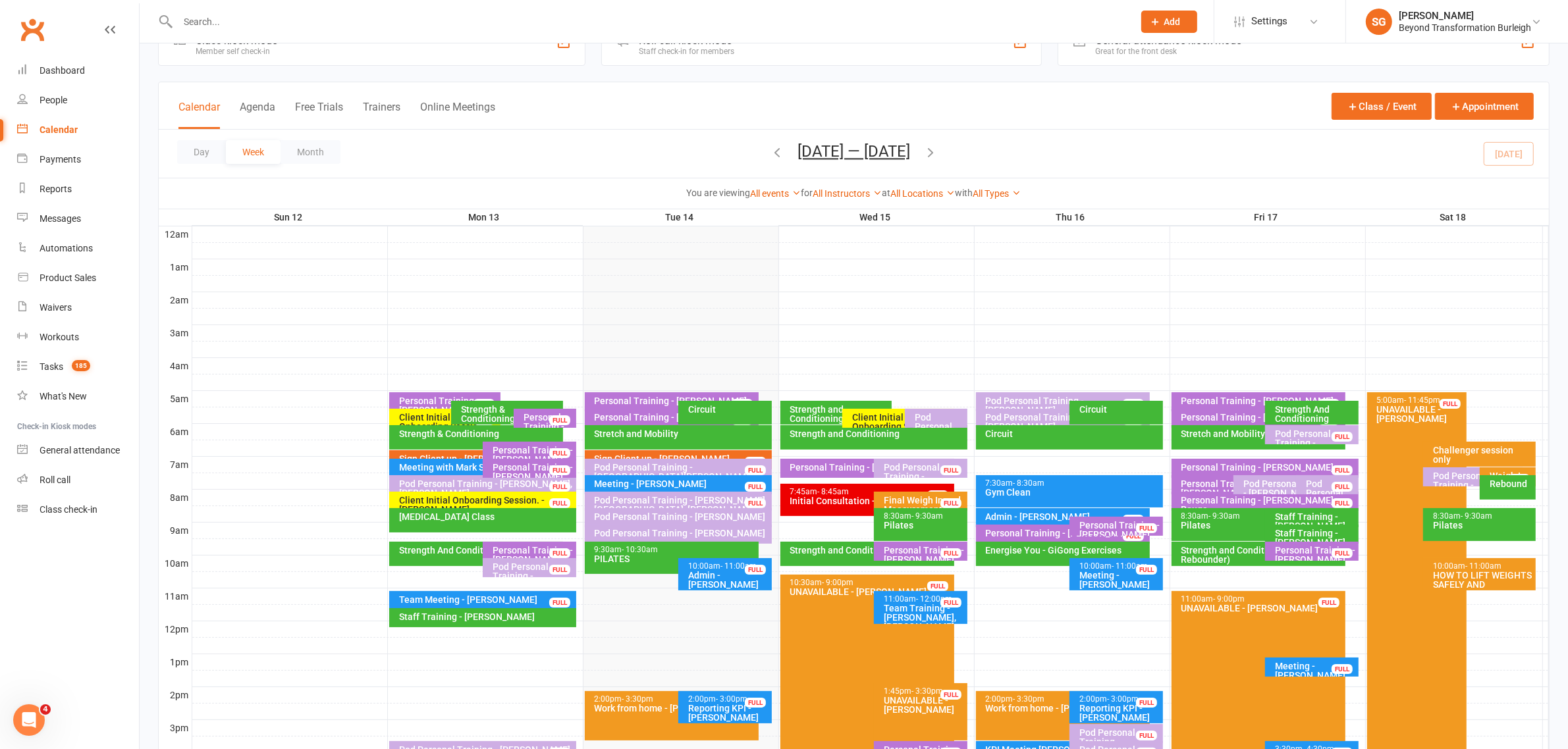
scroll to position [83, 0]
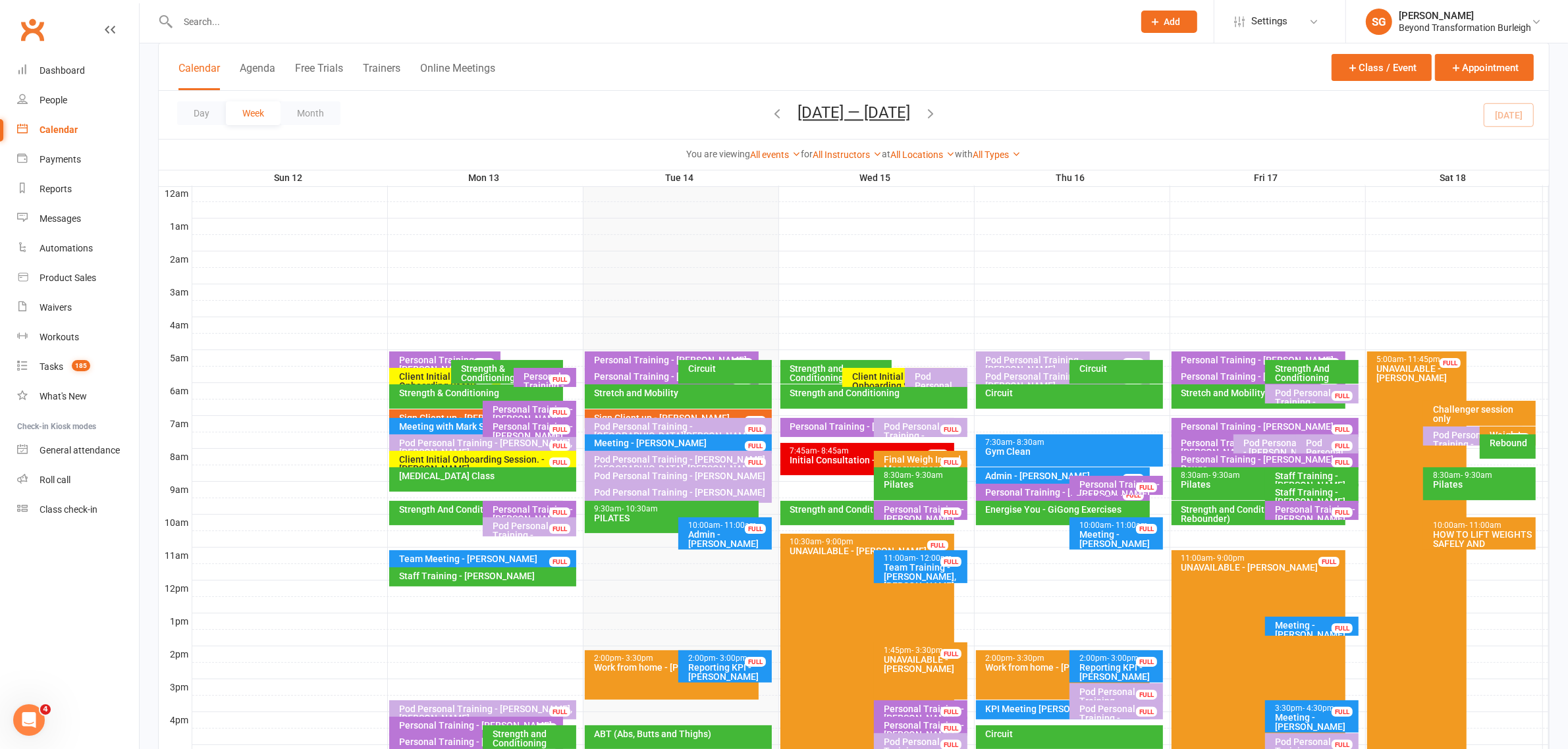
drag, startPoint x: 916, startPoint y: 563, endPoint x: 905, endPoint y: 540, distance: 25.5
click at [158, 185] on div "Personal Training - Paul Furneyvall FULL Client Initial Onboarding Session. - K…" at bounding box center [158, 185] width 0 height 0
click at [914, 567] on div "Team Training - [PERSON_NAME], [PERSON_NAME], Brend..." at bounding box center [924, 582] width 82 height 37
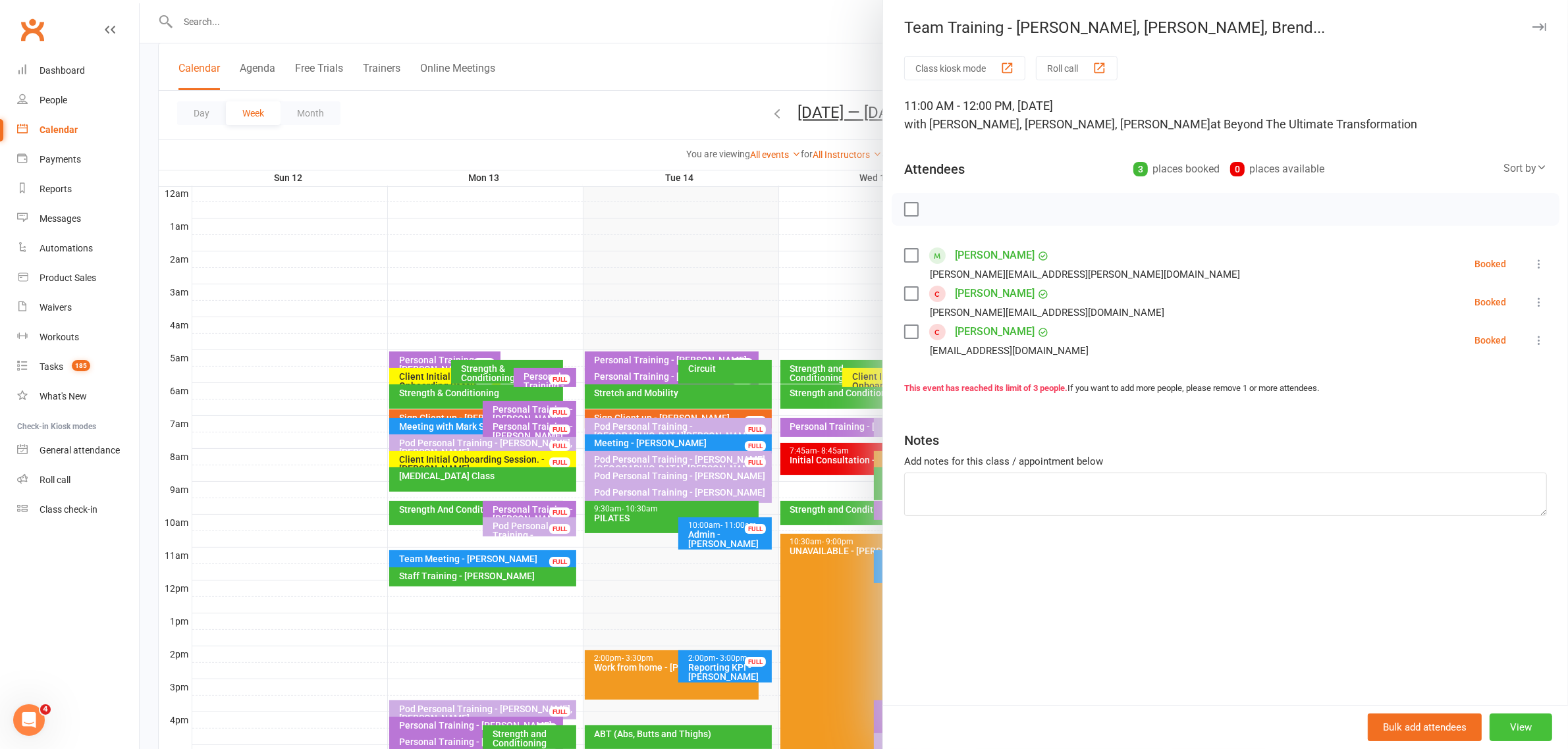
click at [1502, 715] on button "View" at bounding box center [1521, 727] width 62 height 28
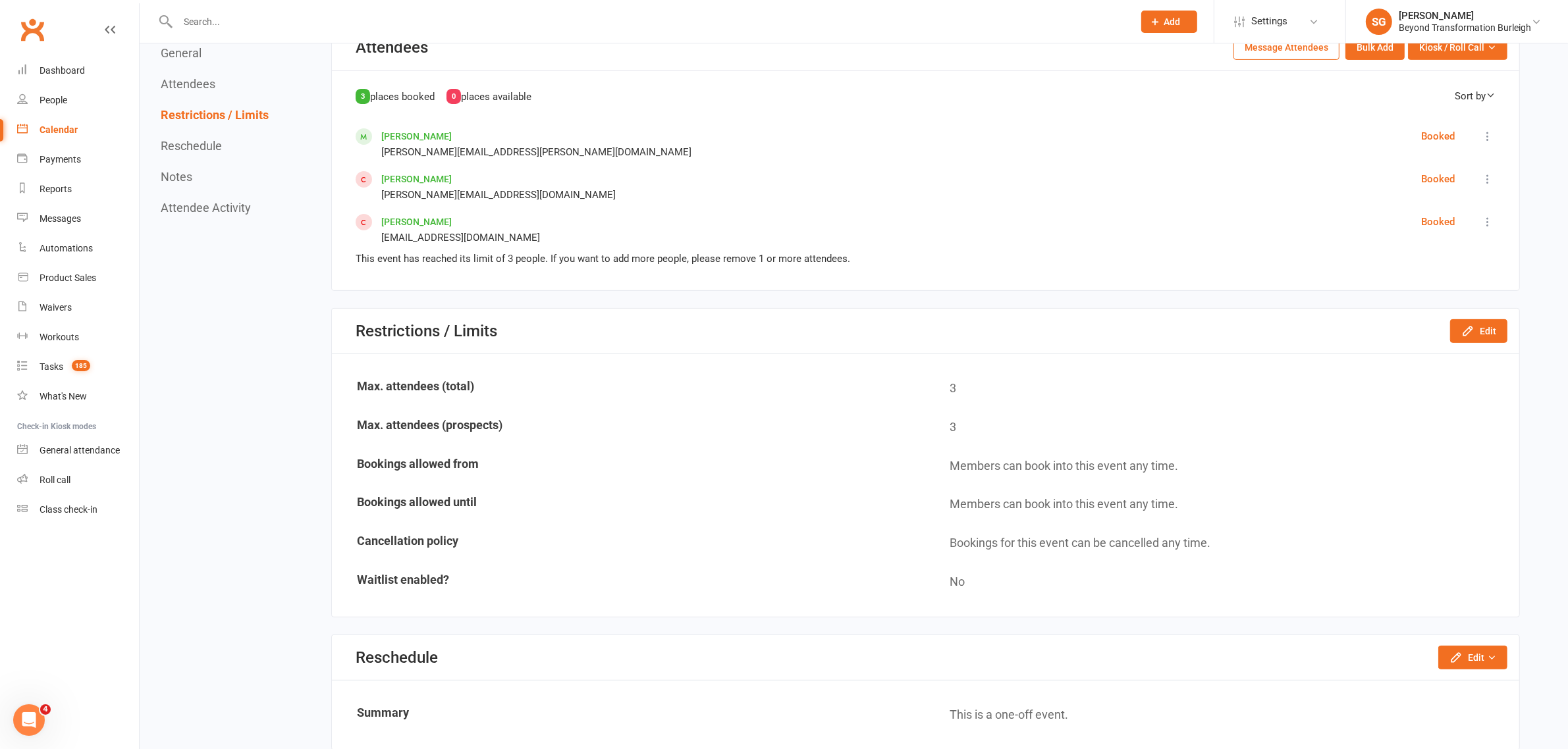
scroll to position [741, 0]
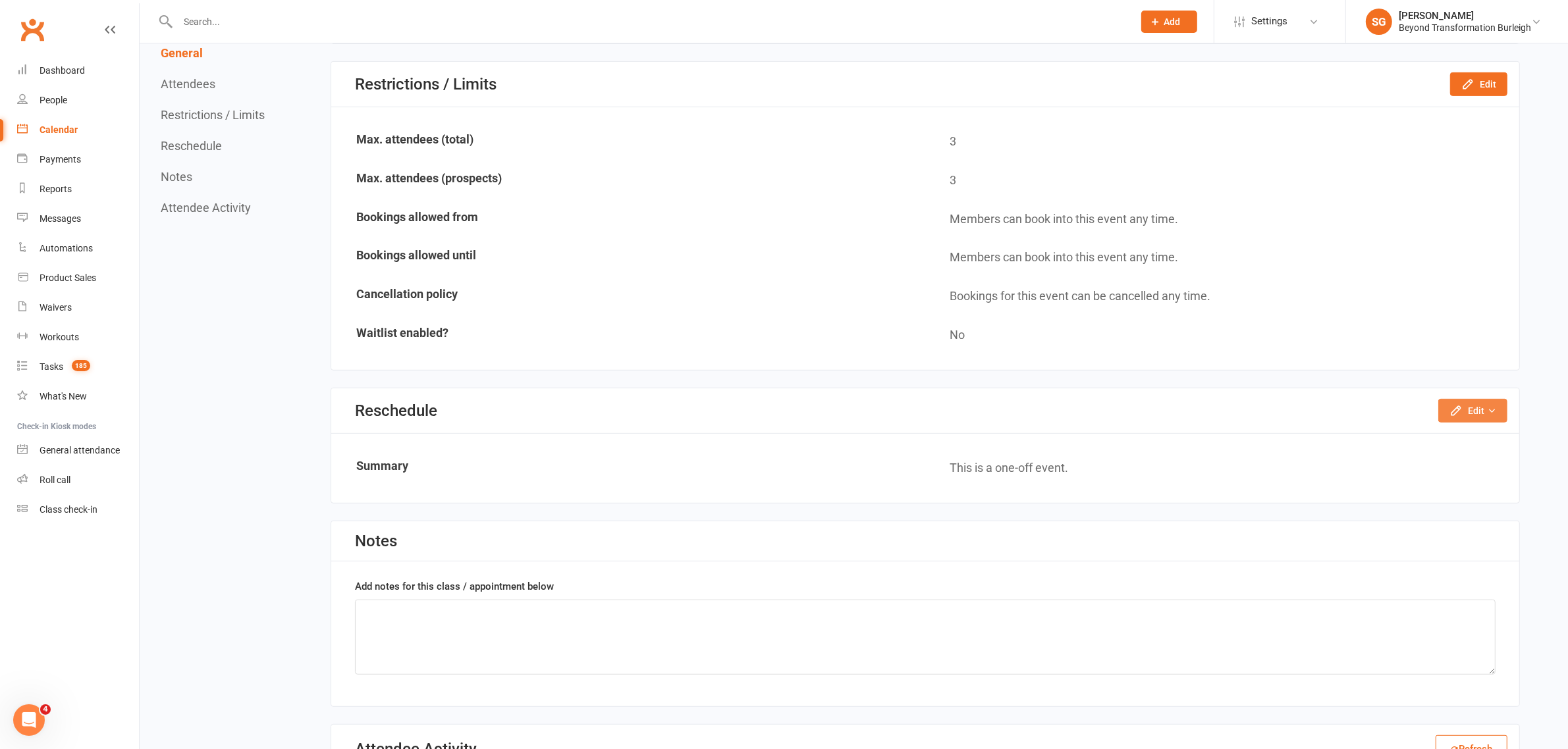
click at [1463, 399] on button "Edit" at bounding box center [1473, 411] width 69 height 24
click at [1462, 428] on link "Reschedule this event only" at bounding box center [1438, 440] width 138 height 26
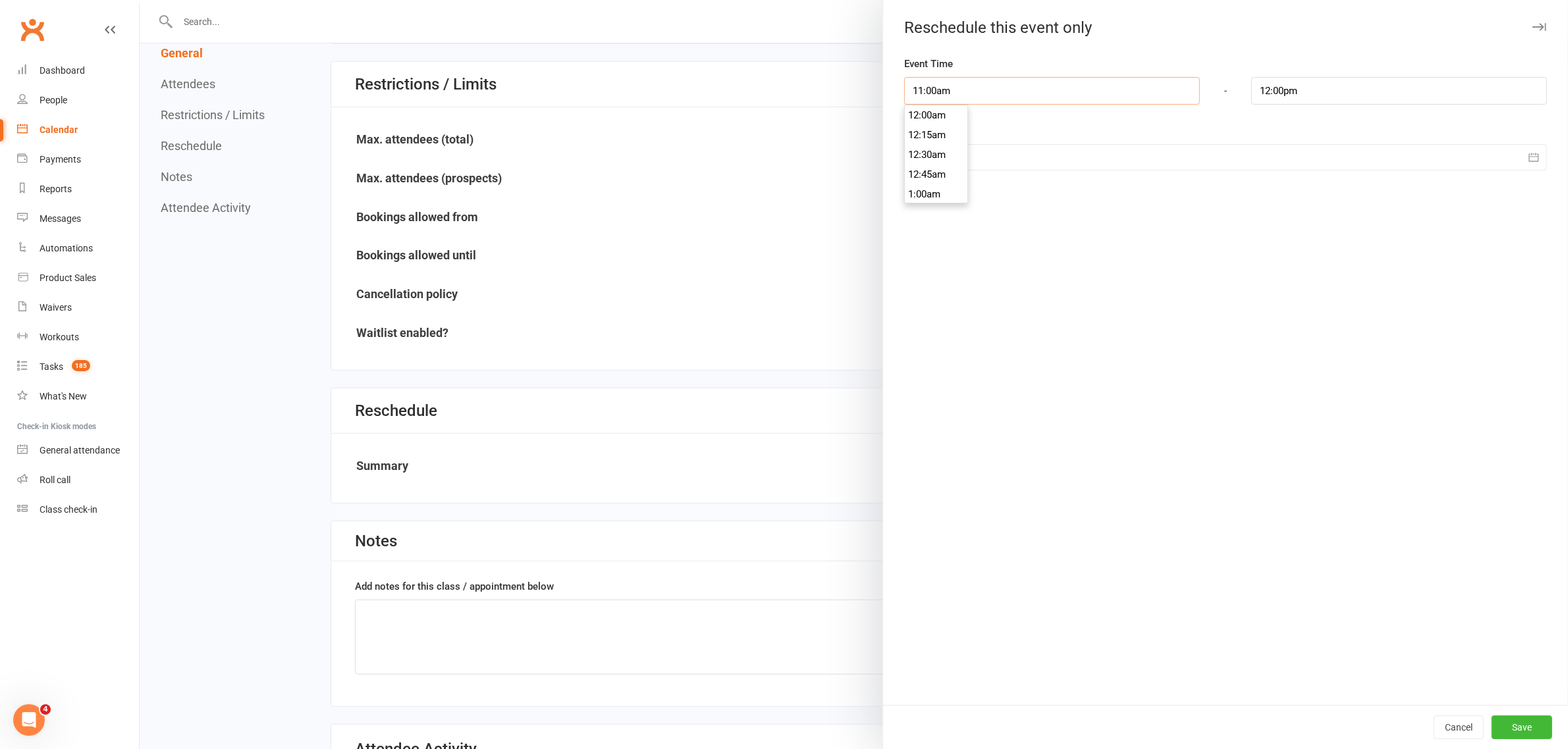
click at [1006, 77] on input "11:00am" at bounding box center [1053, 91] width 296 height 28
type input "10:15am"
click at [934, 173] on ul "12:00am 12:15am 12:30am 12:45am 1:00am 1:15am 1:30am 1:45am 2:00am 2:15am 2:30a…" at bounding box center [936, 288] width 63 height 1897
click at [1309, 89] on input "11:15am" at bounding box center [1399, 91] width 296 height 28
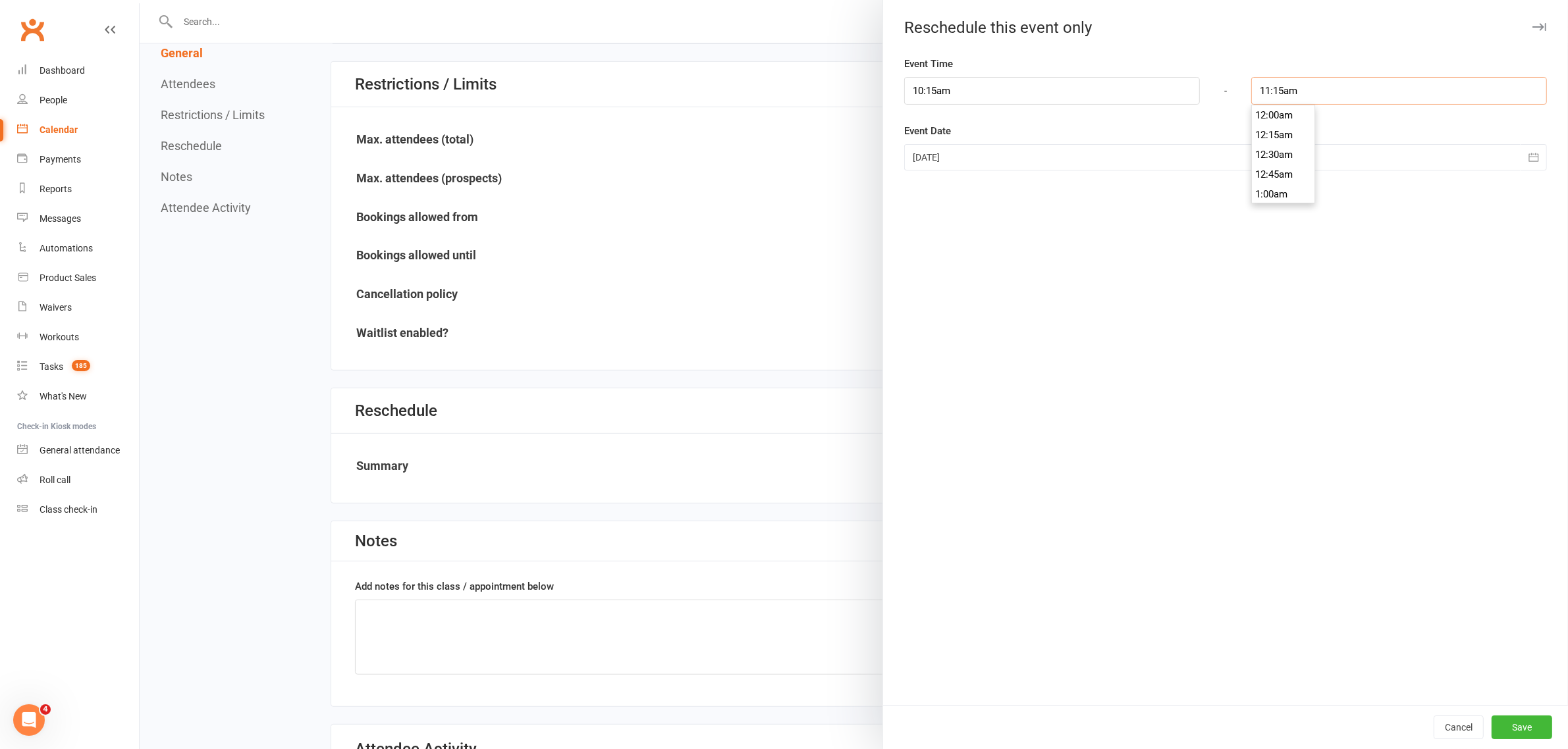
scroll to position [868, 0]
type input "12:00pm"
click at [1268, 188] on li "12:00pm" at bounding box center [1283, 196] width 63 height 20
click at [1529, 725] on button "Save" at bounding box center [1521, 727] width 60 height 24
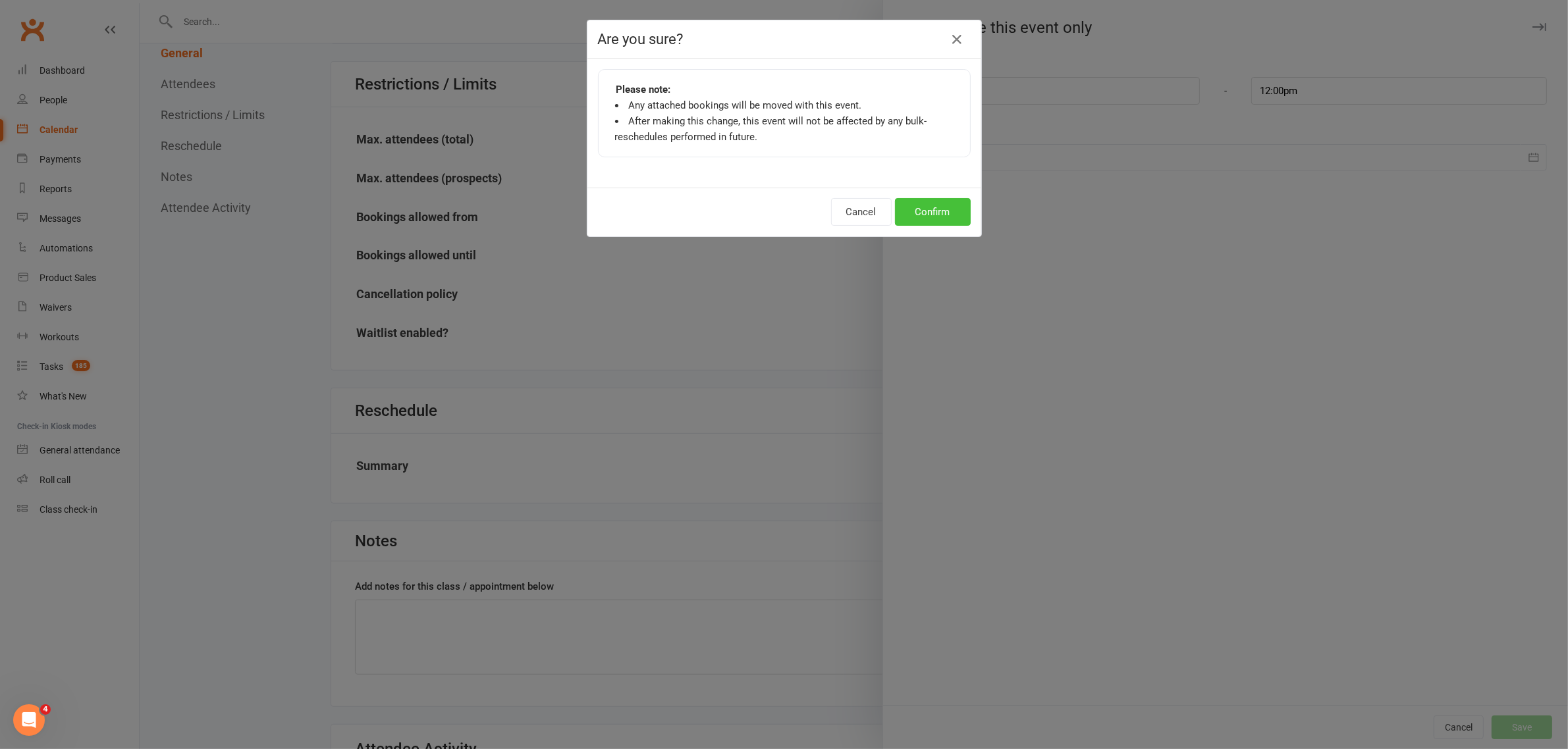
click at [949, 199] on button "Confirm" at bounding box center [933, 211] width 76 height 28
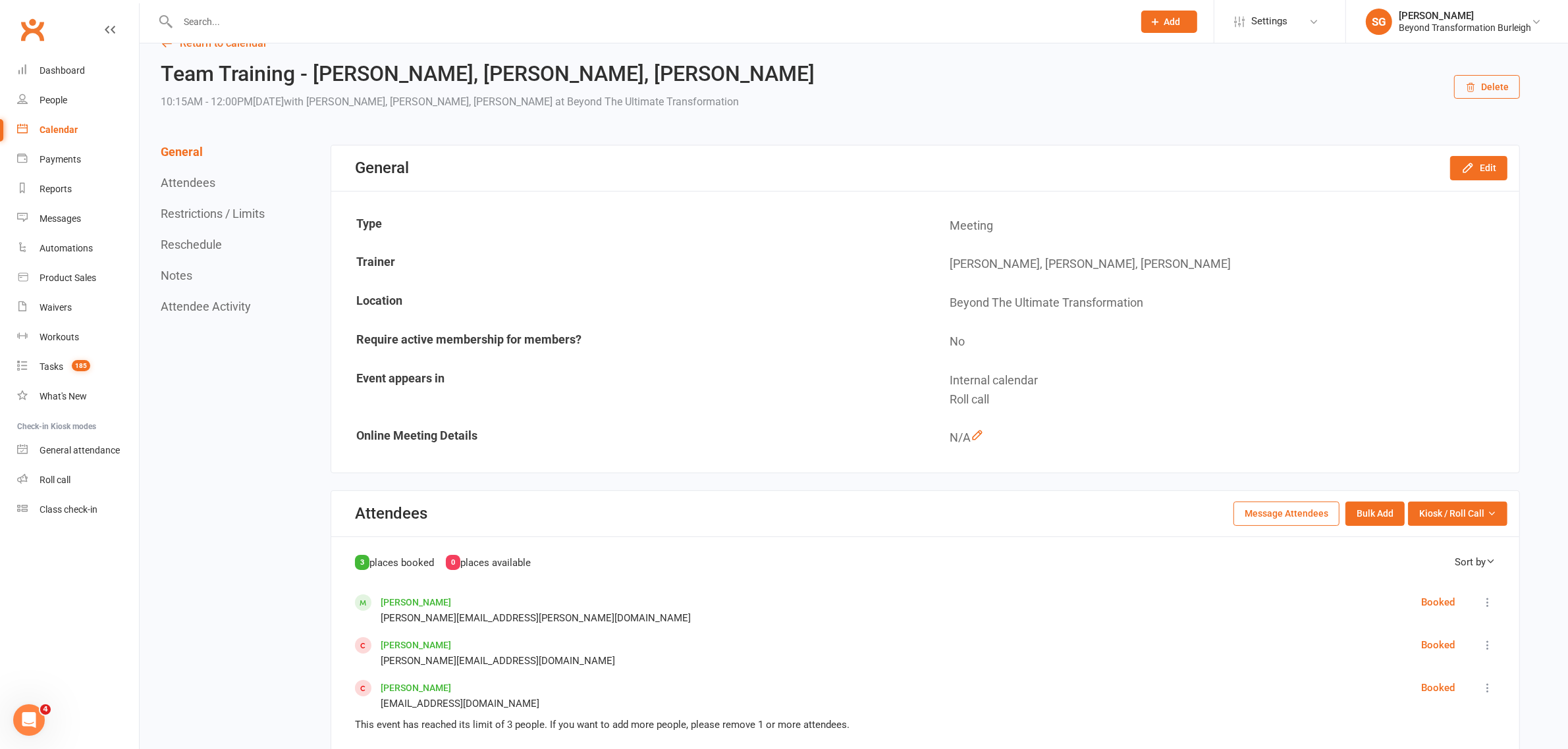
scroll to position [0, 0]
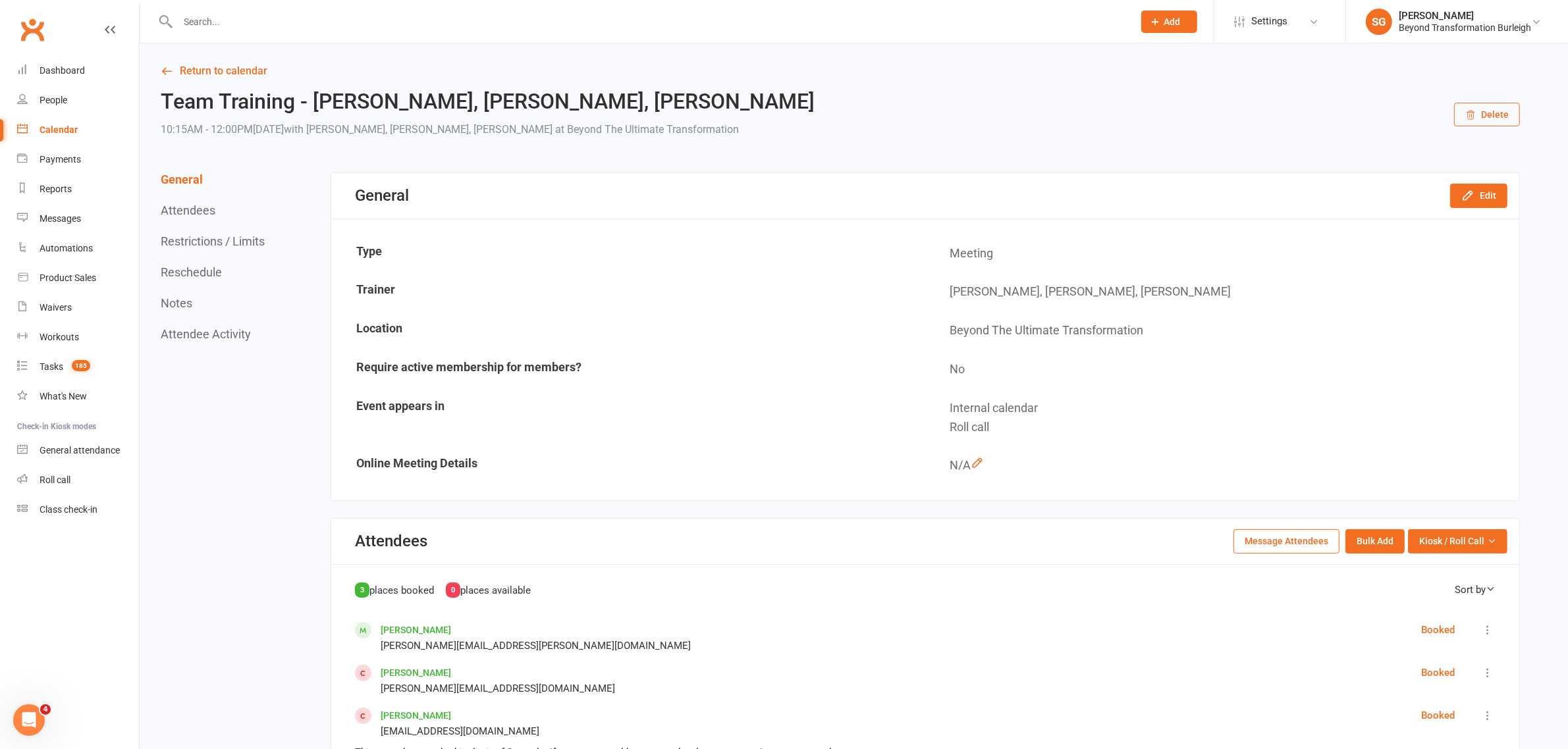
click at [222, 14] on input "text" at bounding box center [649, 22] width 951 height 19
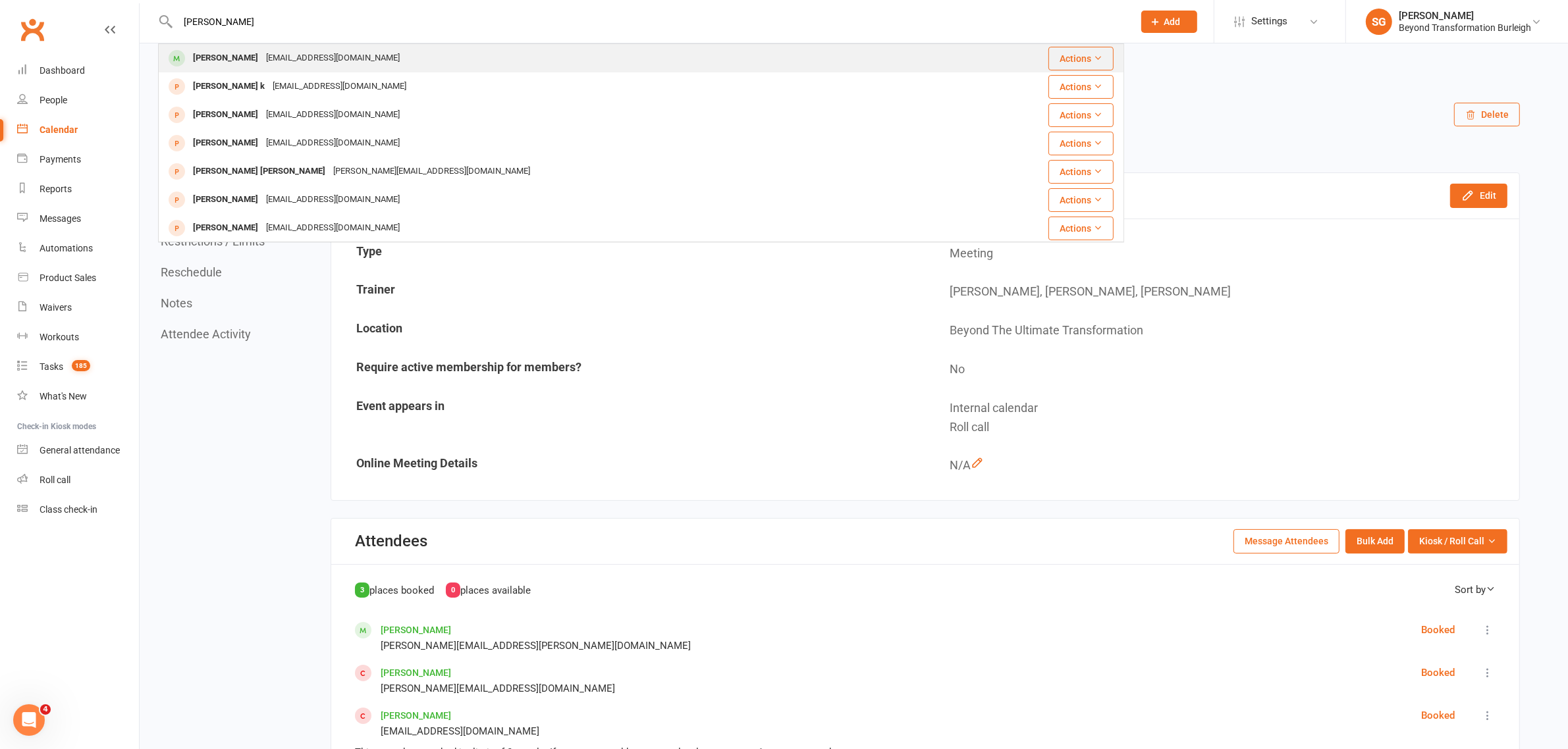
type input "kristy ross"
click at [257, 60] on div "Kristy Rossington" at bounding box center [225, 59] width 73 height 19
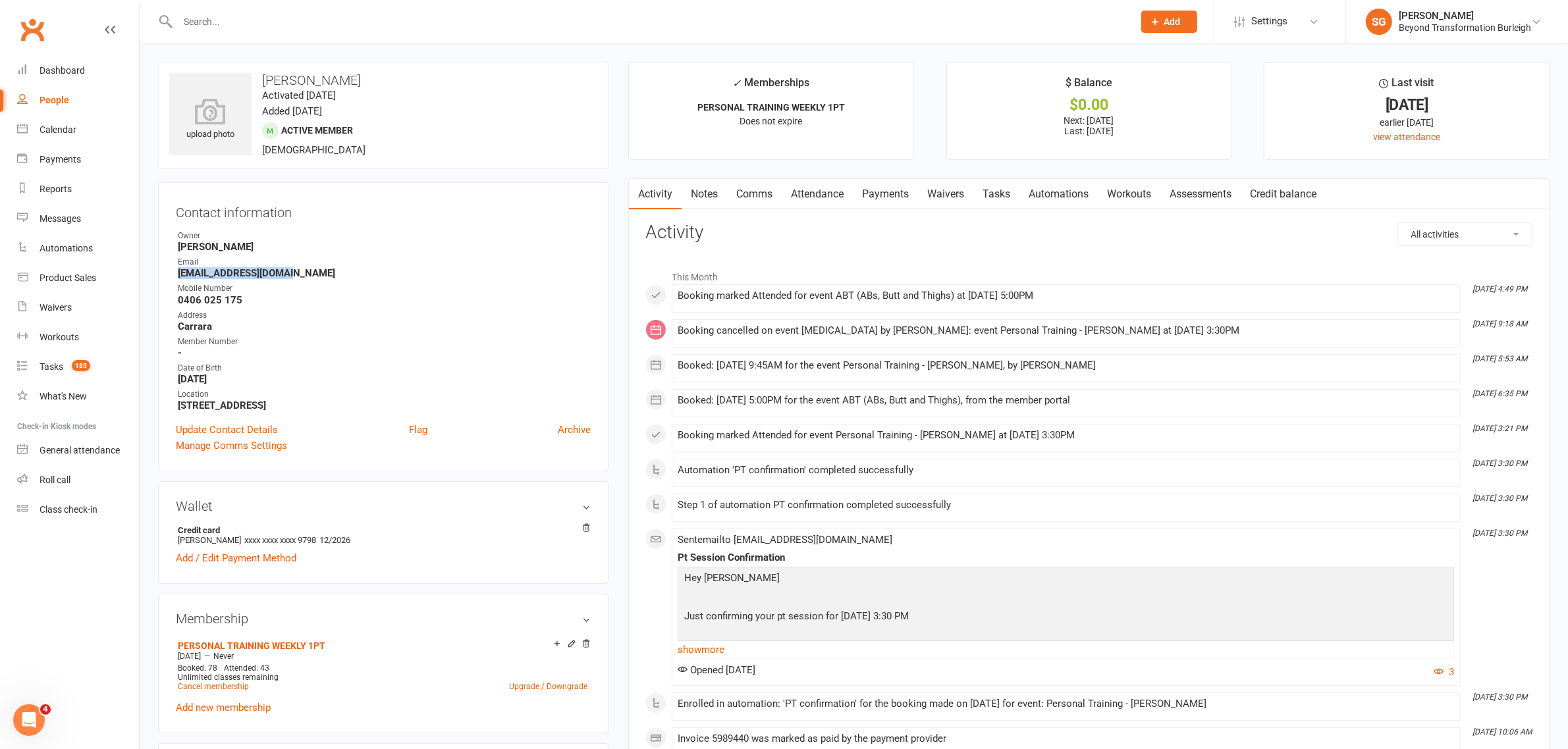
drag, startPoint x: 291, startPoint y: 269, endPoint x: 175, endPoint y: 274, distance: 116.1
click at [176, 274] on li "Email kristyrosso@gmail.com" at bounding box center [383, 267] width 415 height 23
copy strong "kristyrosso@gmail.com"
click at [74, 72] on div "Dashboard" at bounding box center [62, 71] width 45 height 10
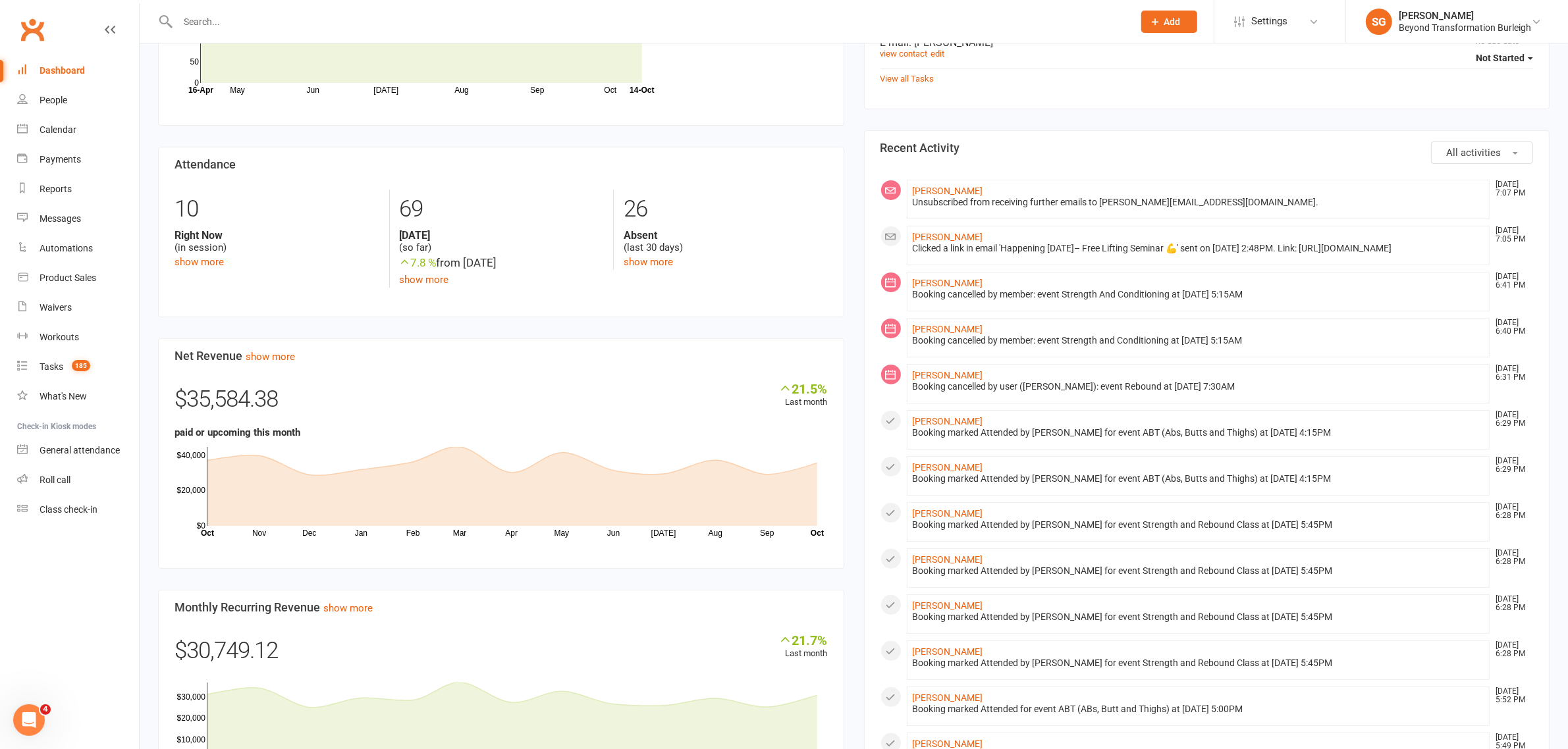
scroll to position [330, 0]
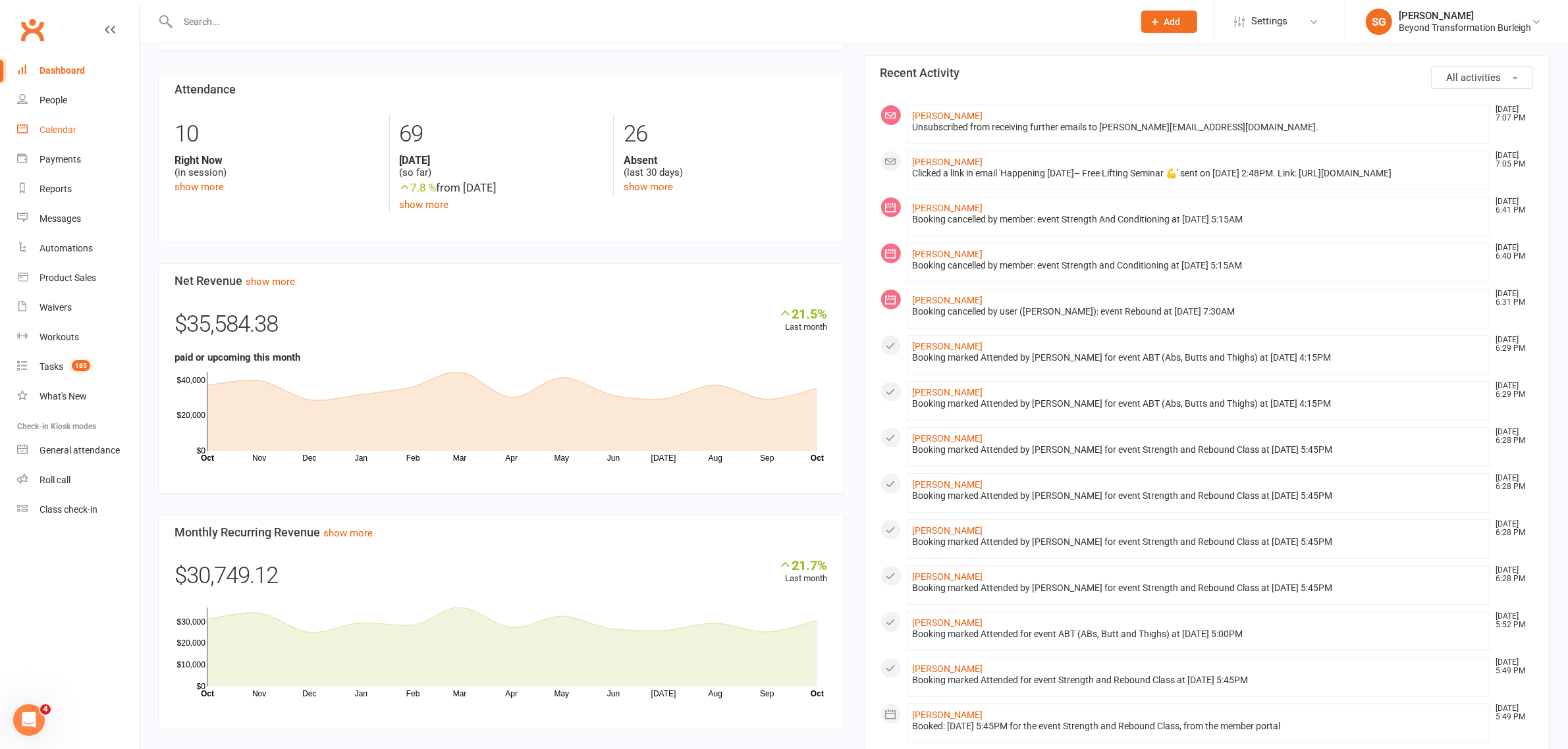
click at [83, 129] on link "Calendar" at bounding box center [78, 130] width 122 height 30
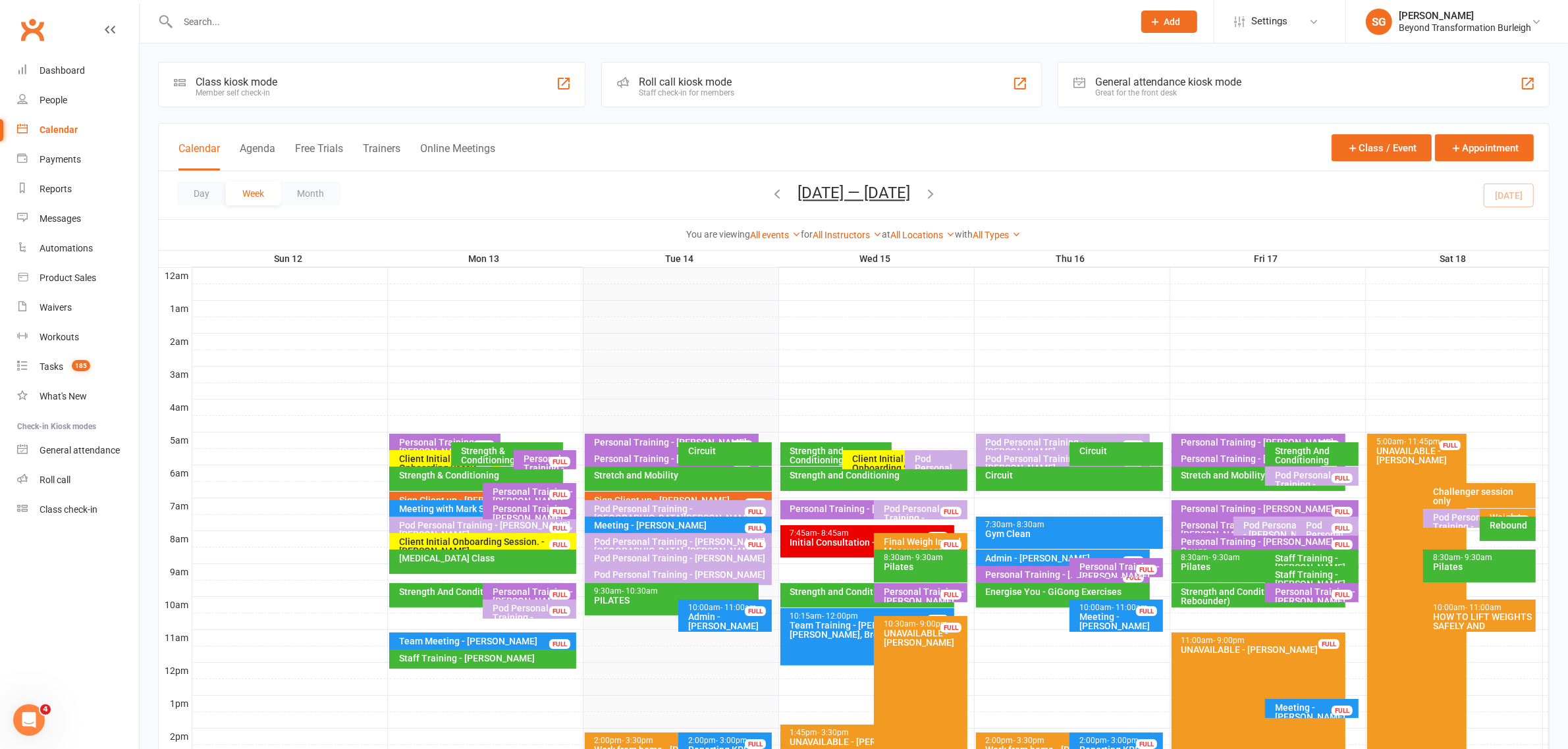
click at [835, 636] on div "Team Training - [PERSON_NAME], [PERSON_NAME], Brend..." at bounding box center [871, 630] width 162 height 19
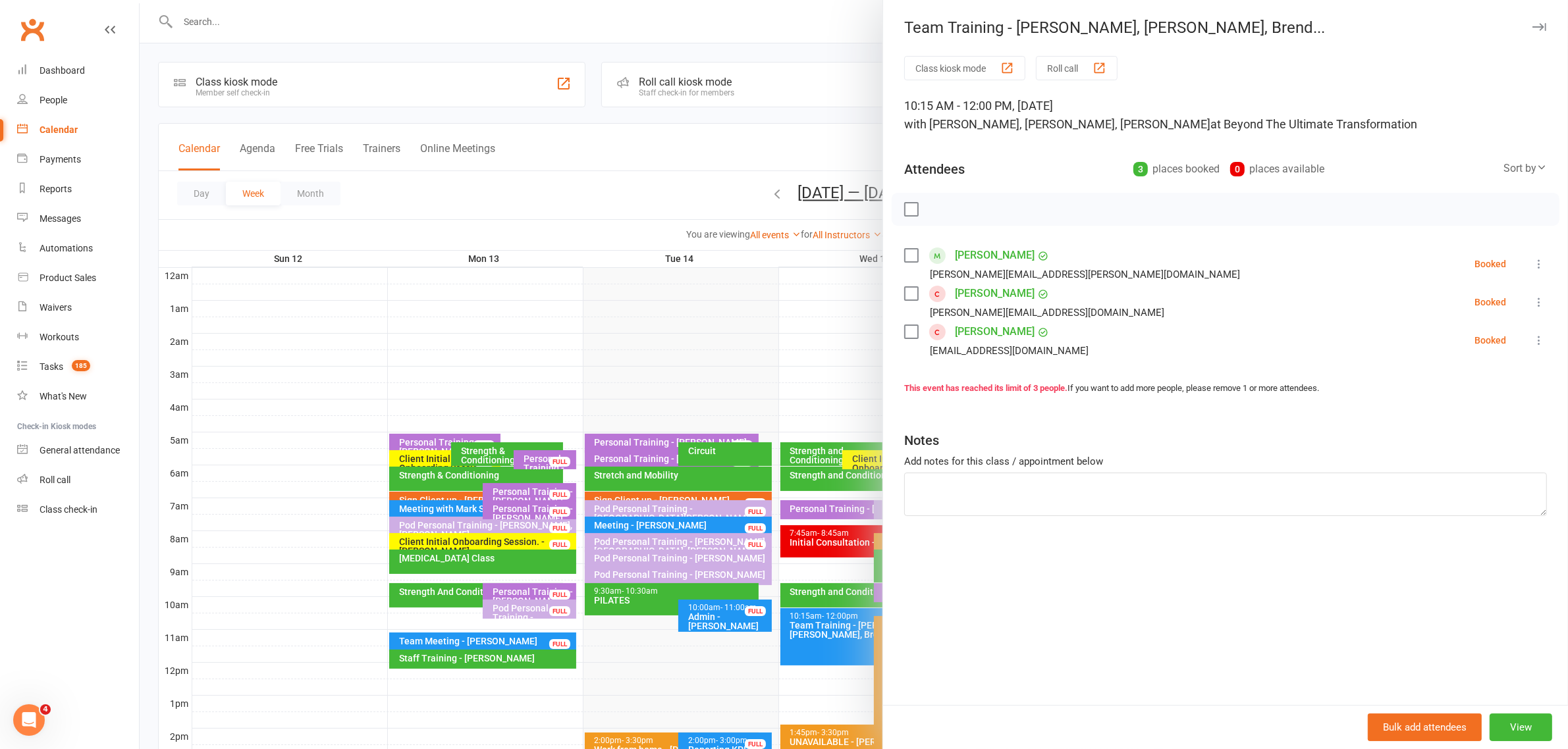
click at [1532, 24] on icon "button" at bounding box center [1539, 27] width 14 height 8
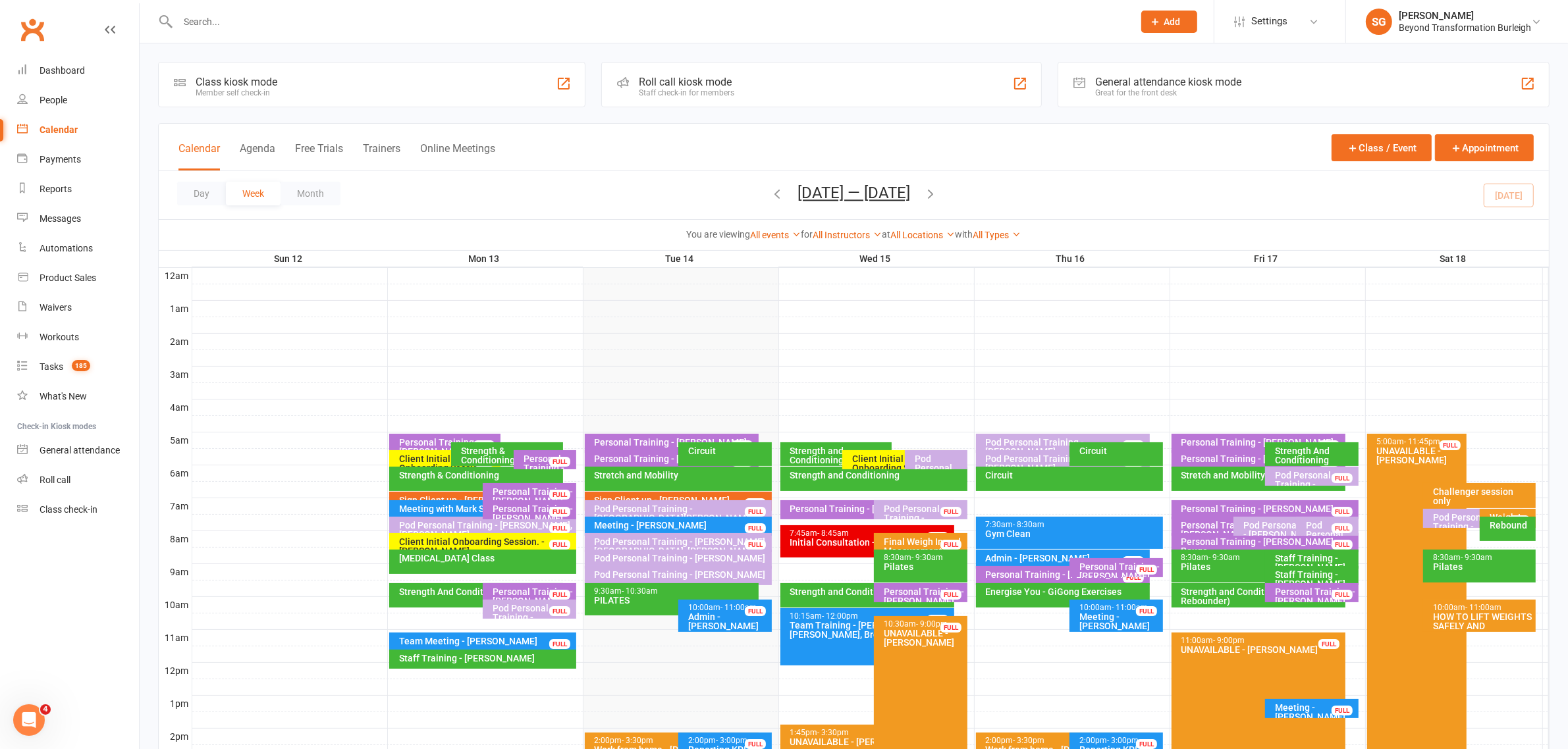
click at [912, 542] on div "Final Weigh In and Measurements Results Guarantee ..." at bounding box center [924, 556] width 82 height 37
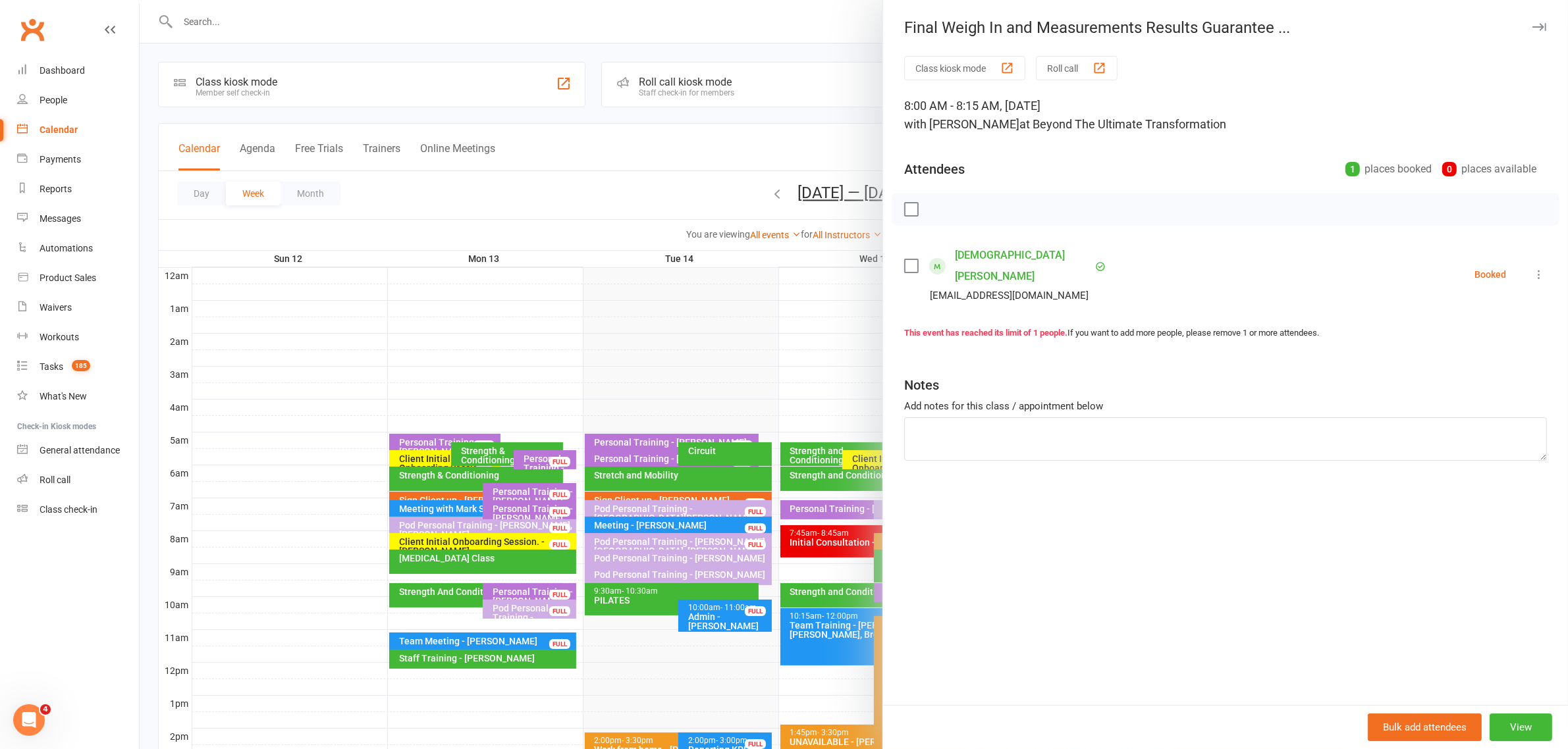
click at [1532, 23] on icon "button" at bounding box center [1539, 27] width 14 height 8
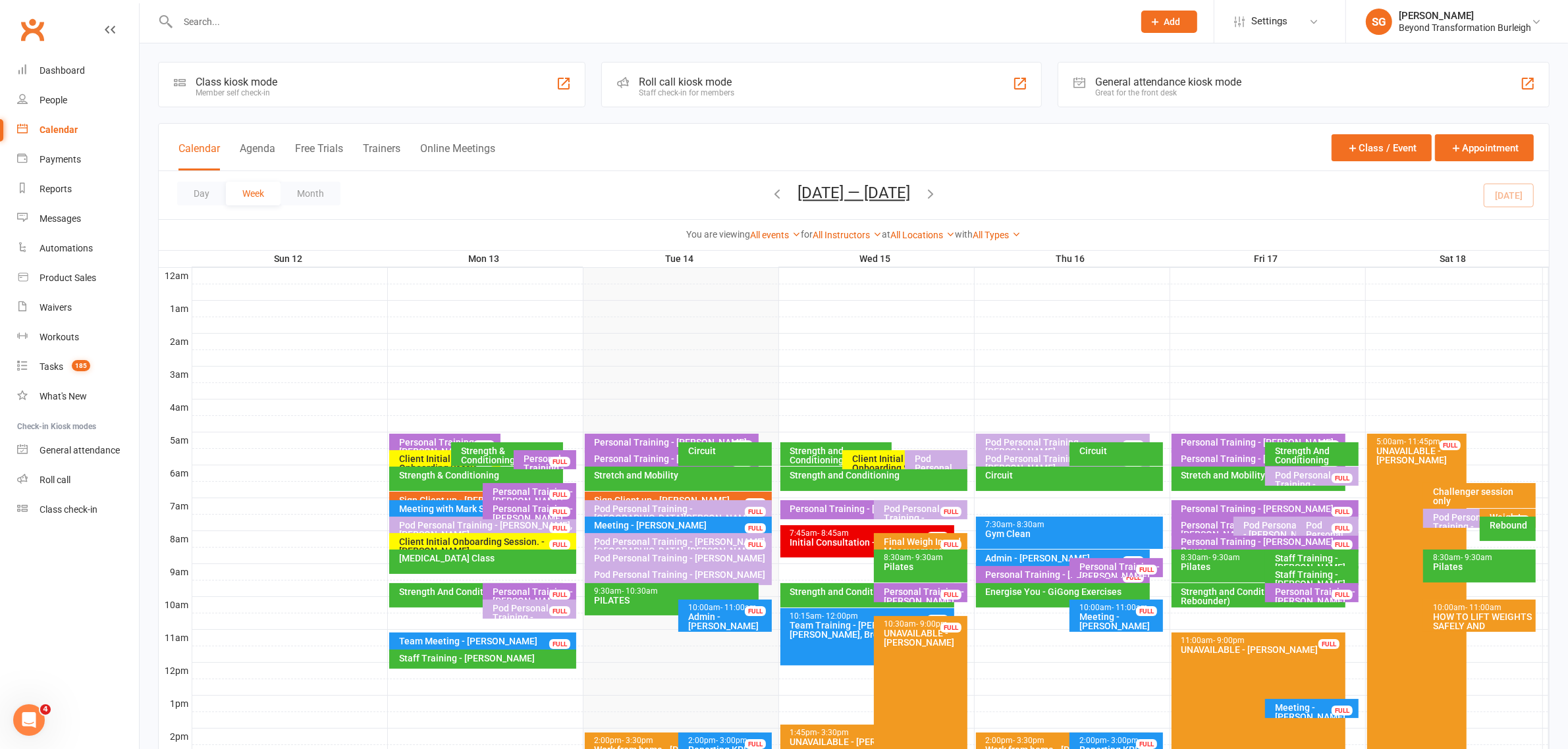
click at [896, 454] on div "Client Initial Onboarding Session. - [PERSON_NAME]" at bounding box center [902, 468] width 100 height 28
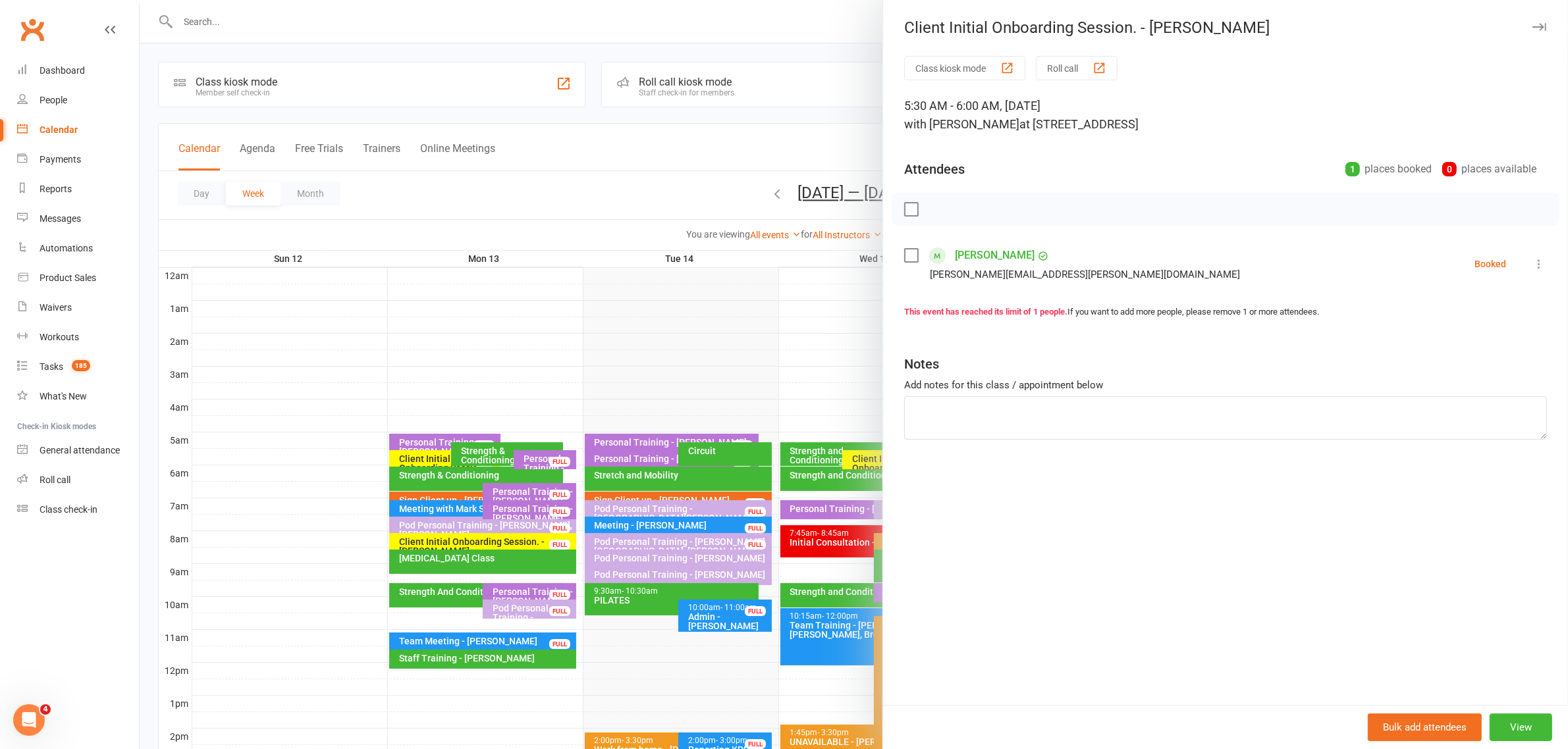
click at [1532, 23] on icon "button" at bounding box center [1539, 27] width 14 height 8
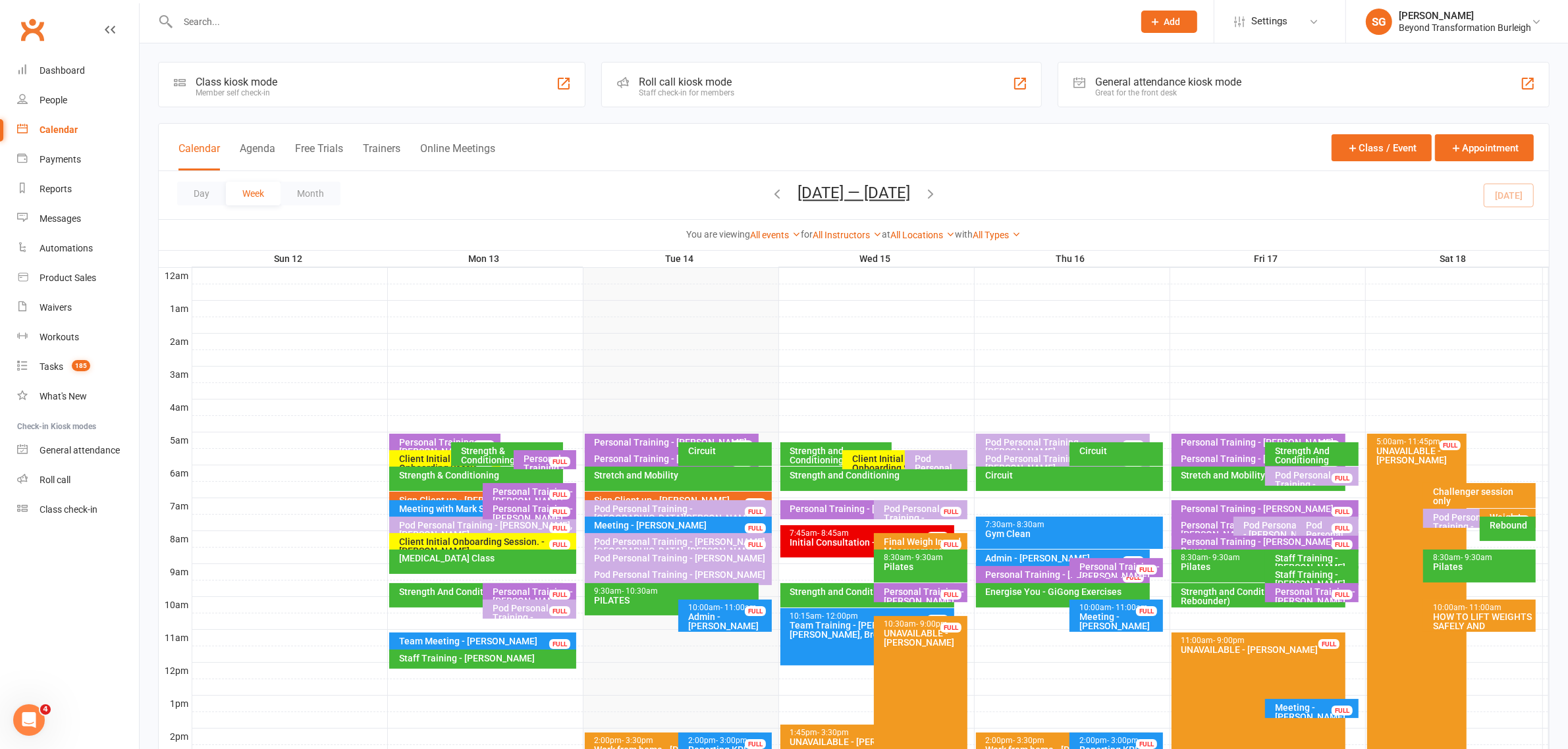
click at [814, 456] on div "Strength and Conditioning" at bounding box center [840, 455] width 100 height 19
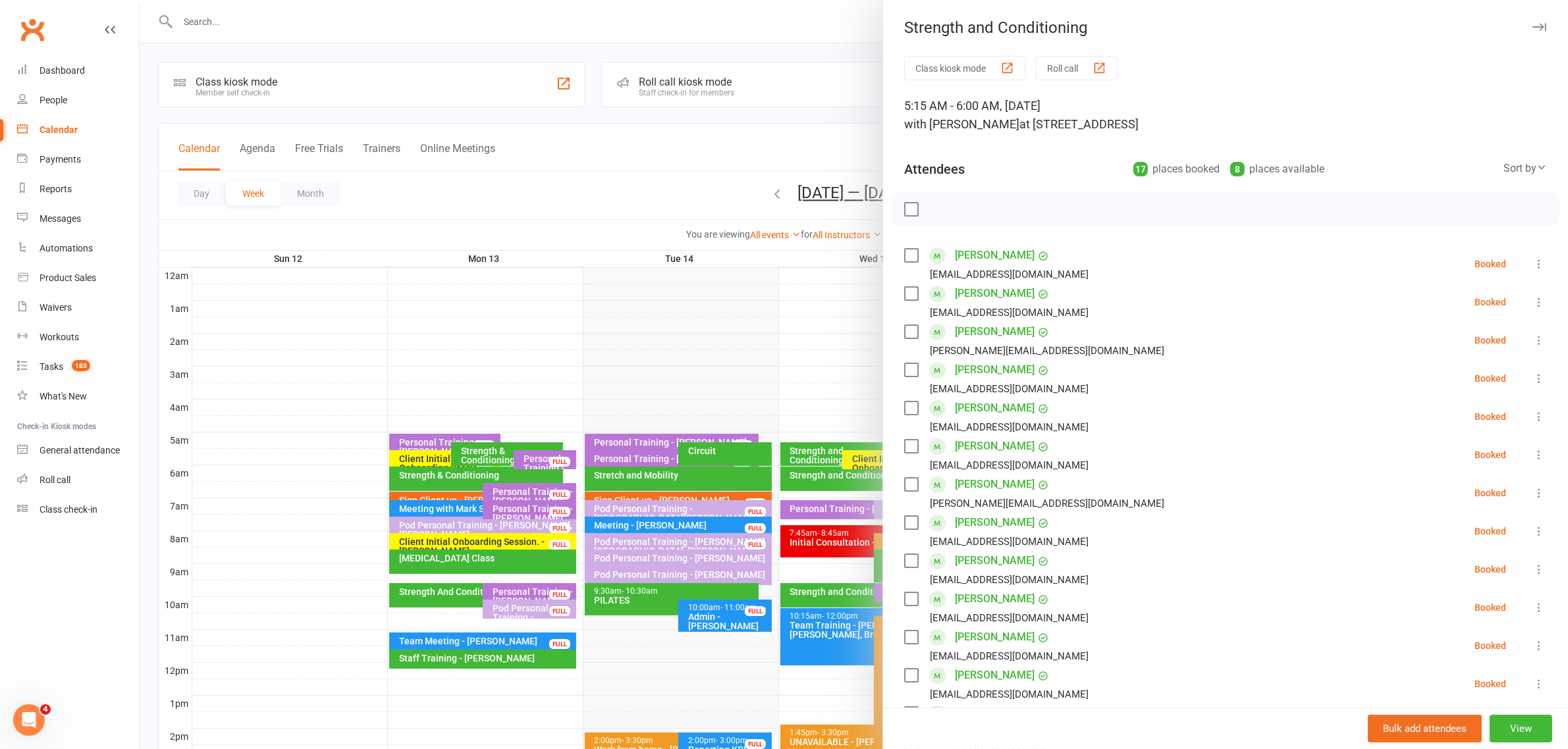
click at [1532, 25] on icon "button" at bounding box center [1539, 27] width 14 height 8
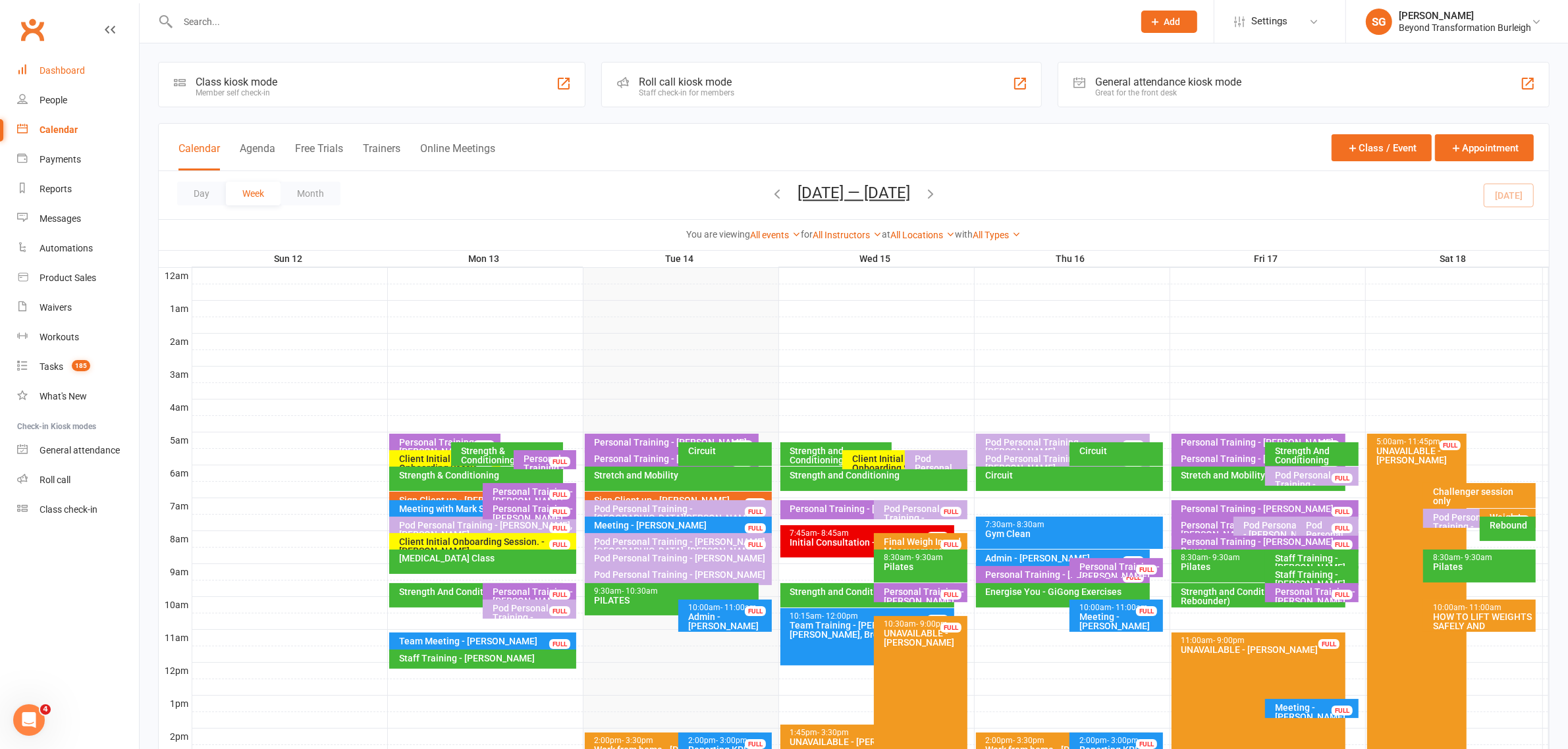
click at [93, 71] on link "Dashboard" at bounding box center [78, 71] width 122 height 30
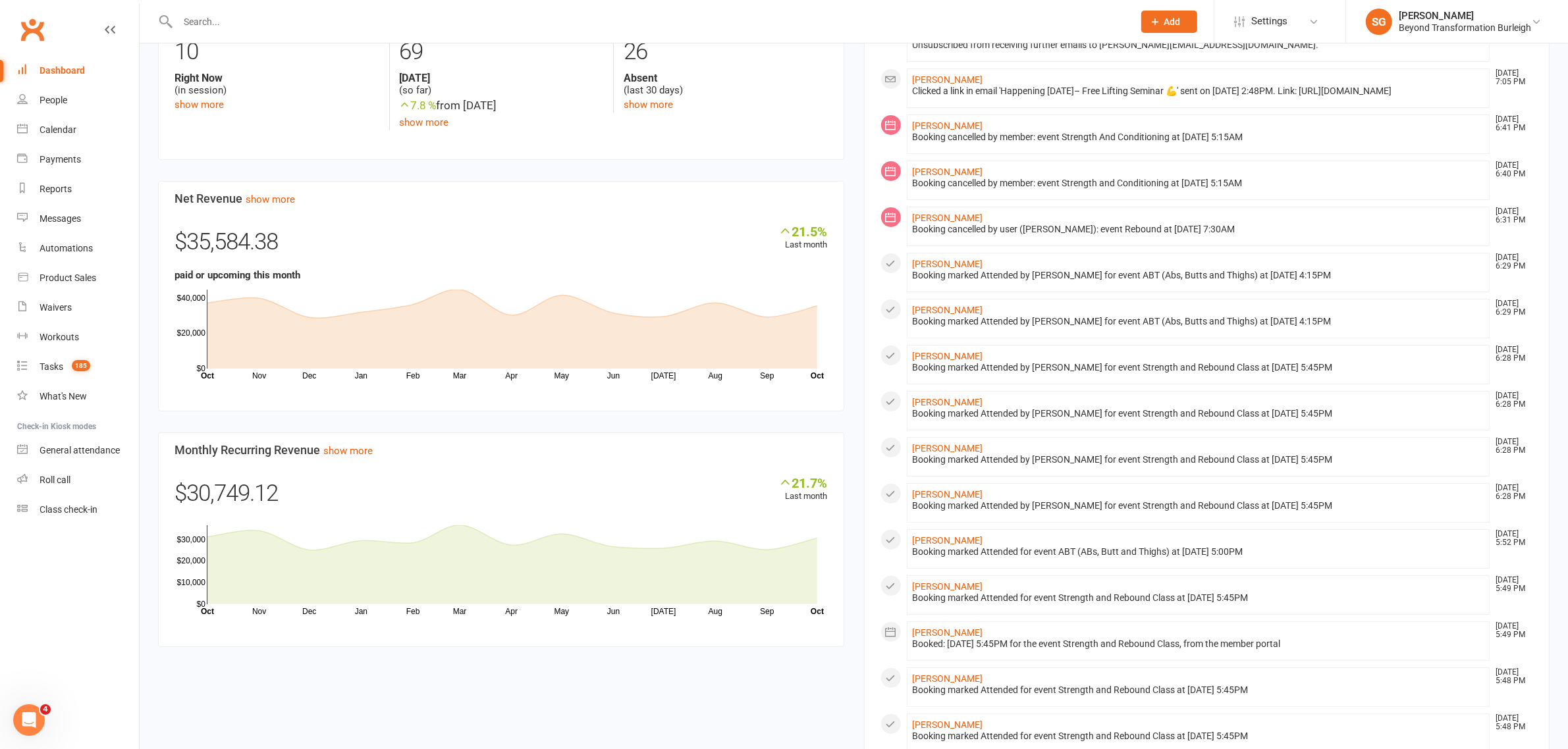
scroll to position [164, 0]
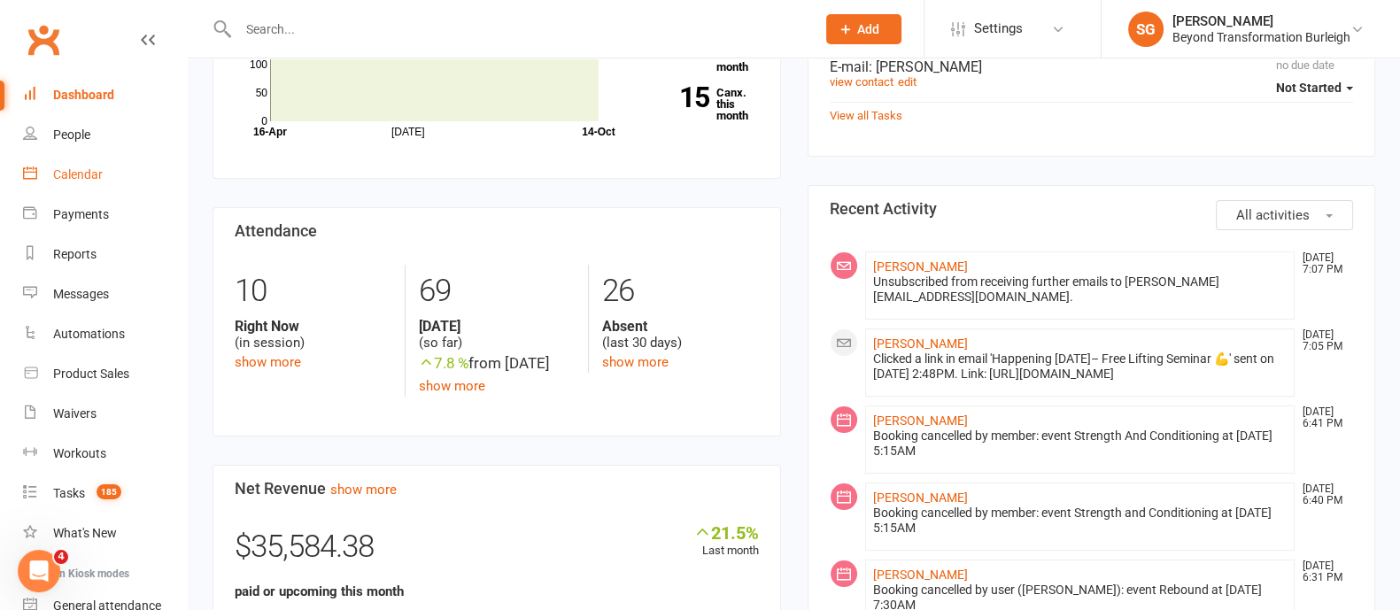
click at [80, 165] on link "Calendar" at bounding box center [105, 175] width 164 height 40
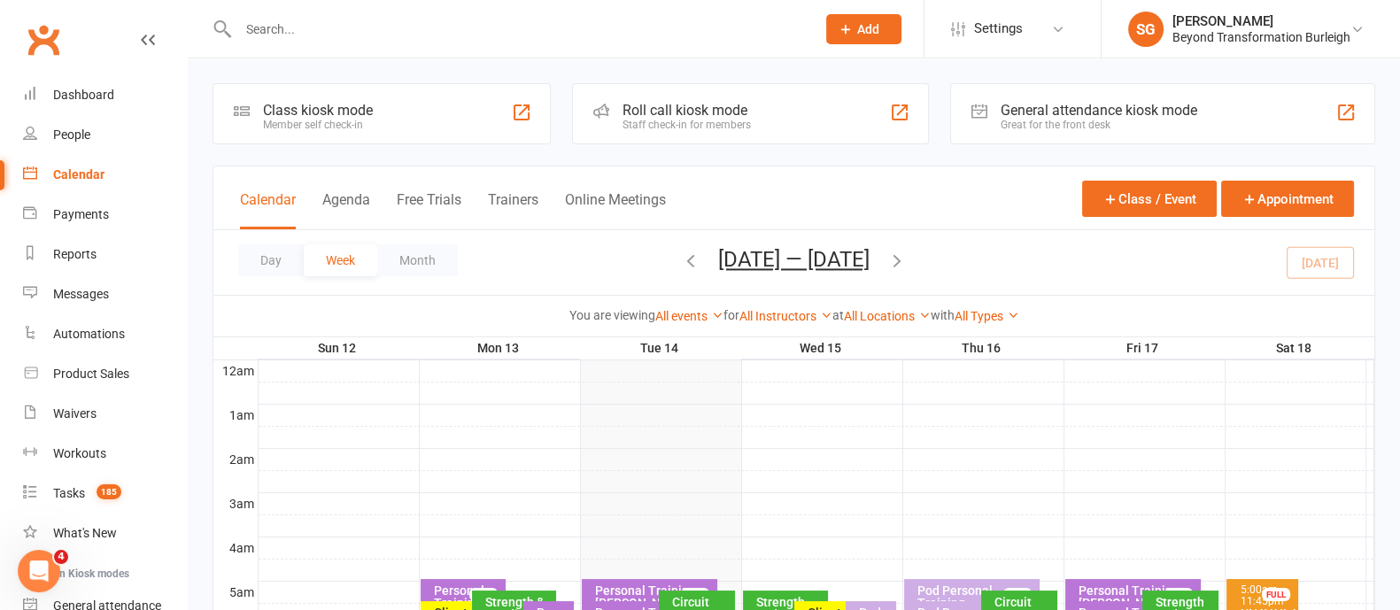
scroll to position [332, 0]
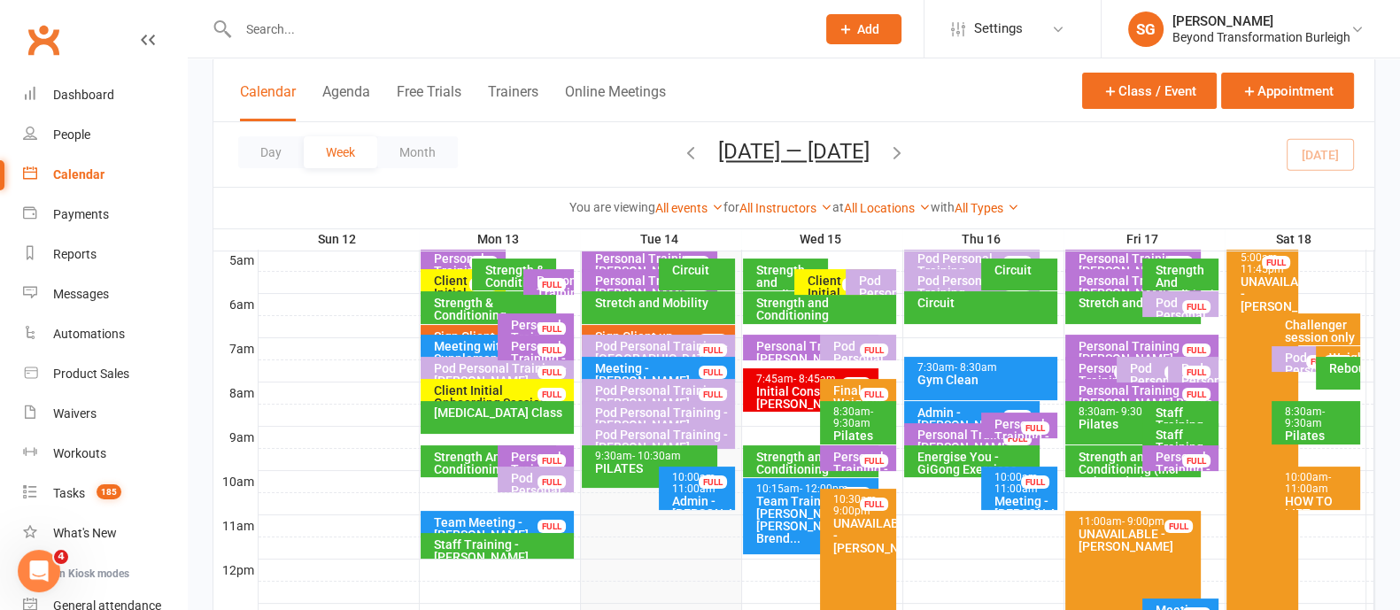
click at [1018, 276] on div "Circuit" at bounding box center [1019, 275] width 76 height 32
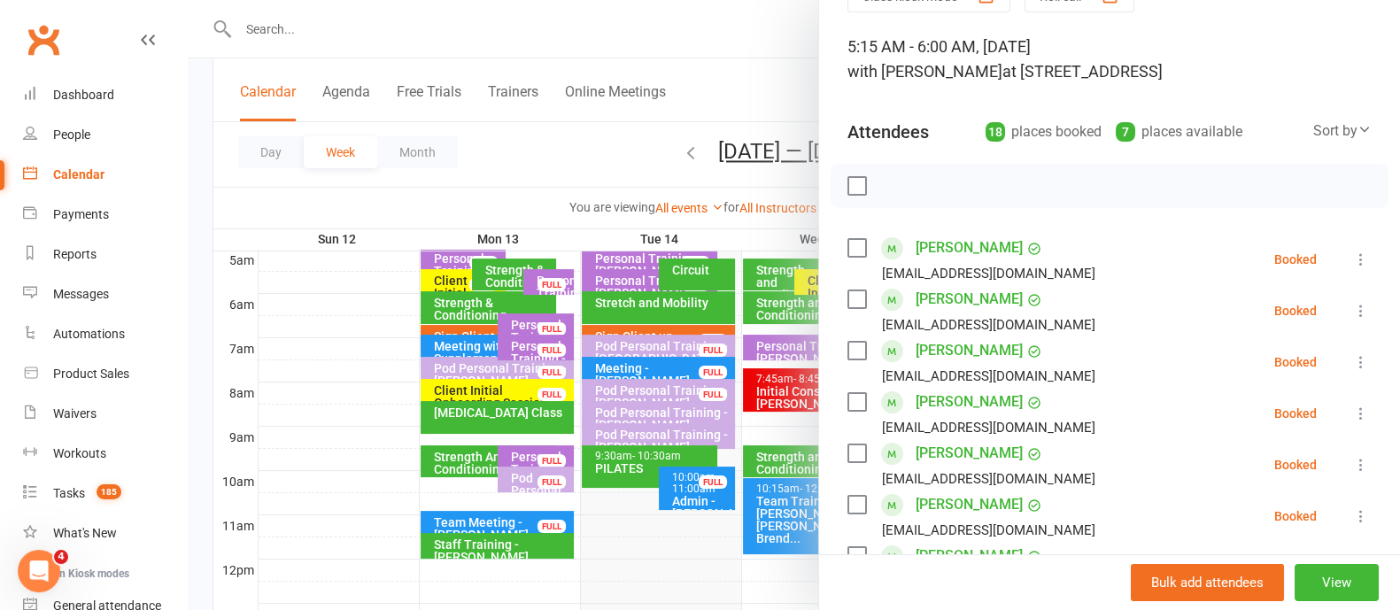
scroll to position [0, 0]
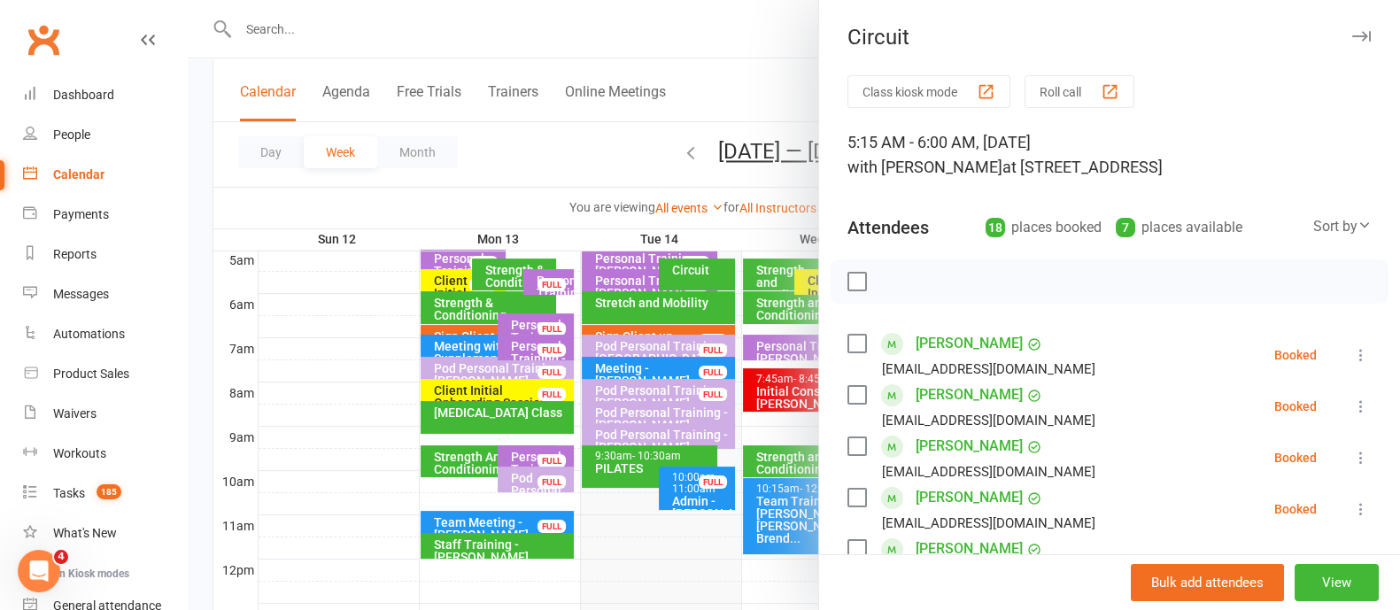
click at [1352, 34] on icon "button" at bounding box center [1361, 36] width 19 height 11
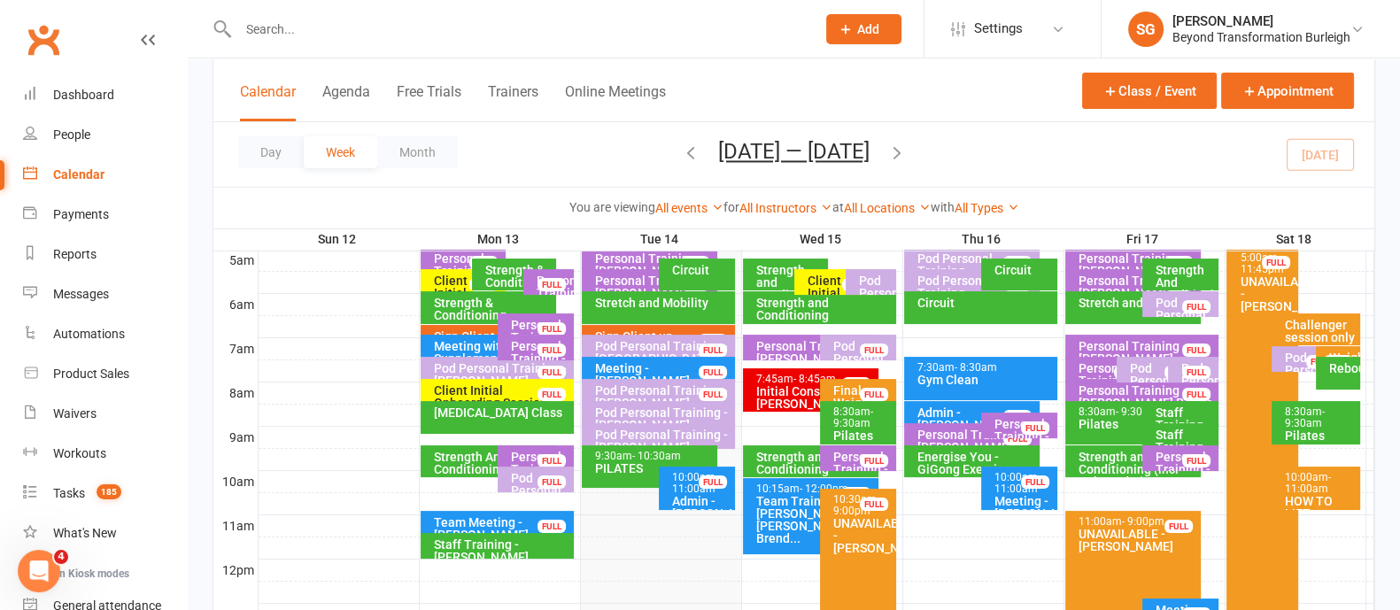
click at [961, 305] on div "Circuit" at bounding box center [984, 303] width 137 height 12
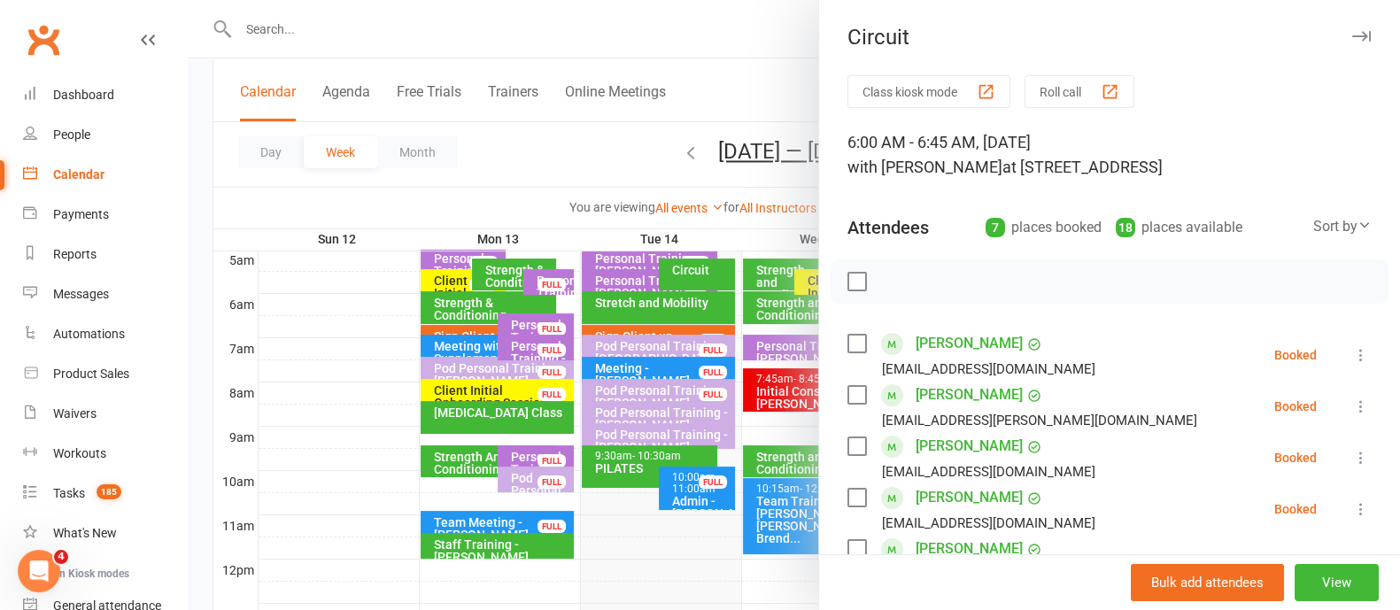
click at [1352, 40] on icon "button" at bounding box center [1361, 36] width 19 height 11
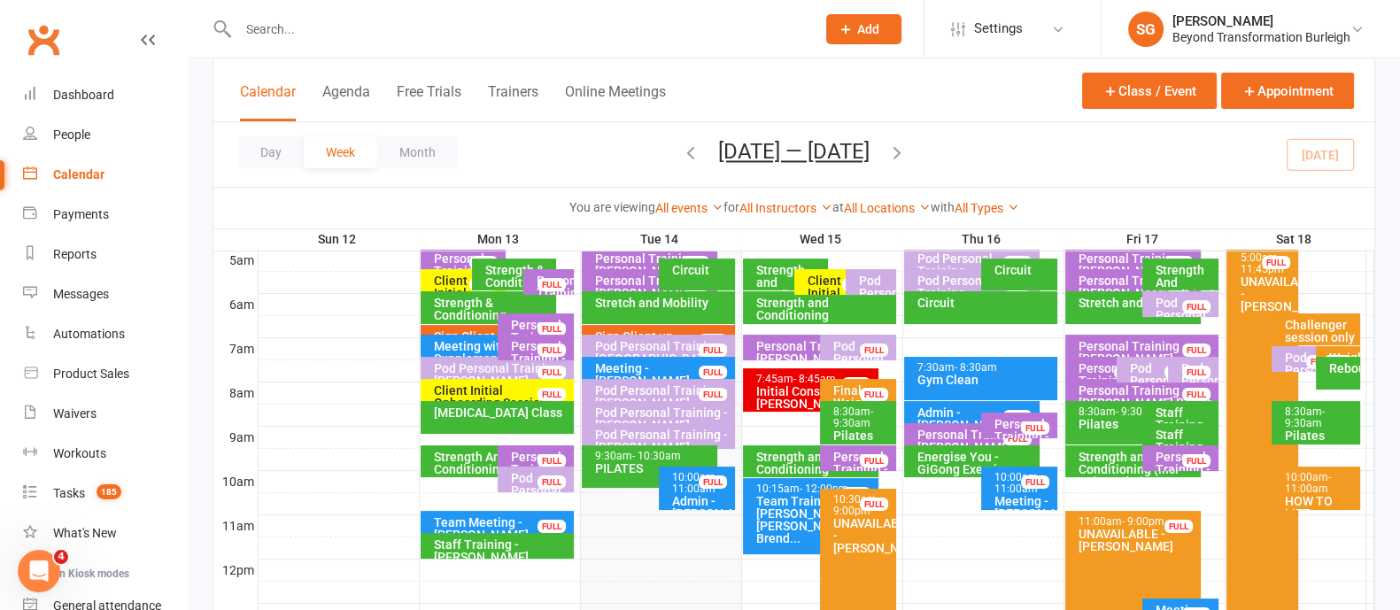
click at [1185, 264] on div "Strength And Conditioning" at bounding box center [1184, 282] width 60 height 37
